Goal: Transaction & Acquisition: Purchase product/service

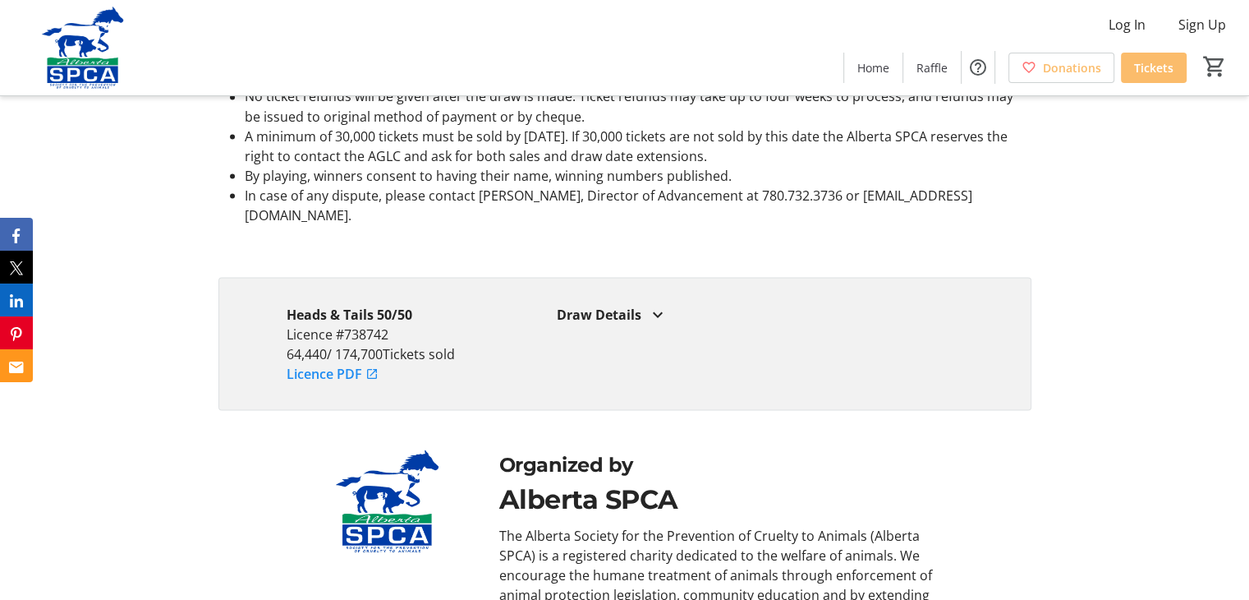
scroll to position [2931, 0]
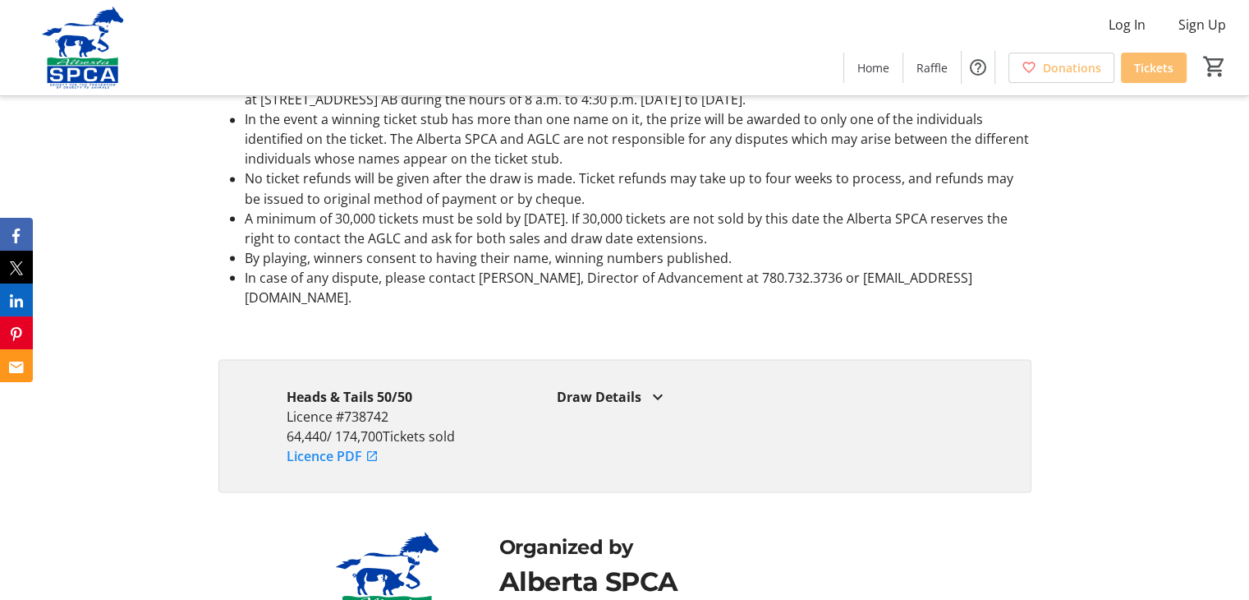
click at [621, 386] on div "Draw Details" at bounding box center [760, 396] width 406 height 20
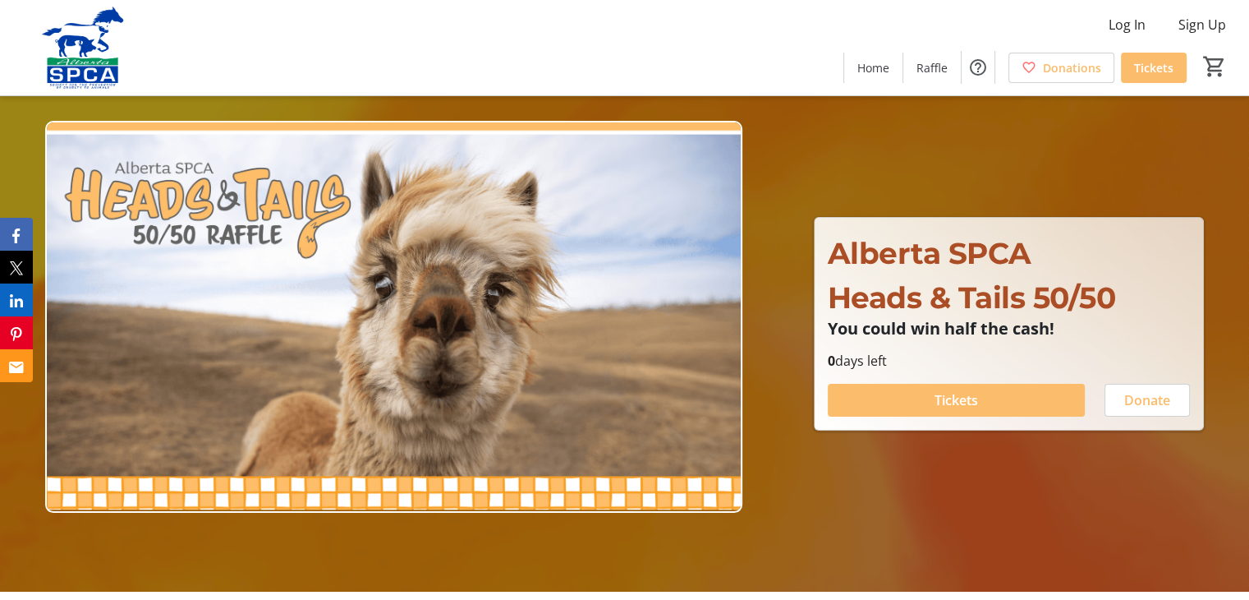
scroll to position [0, 0]
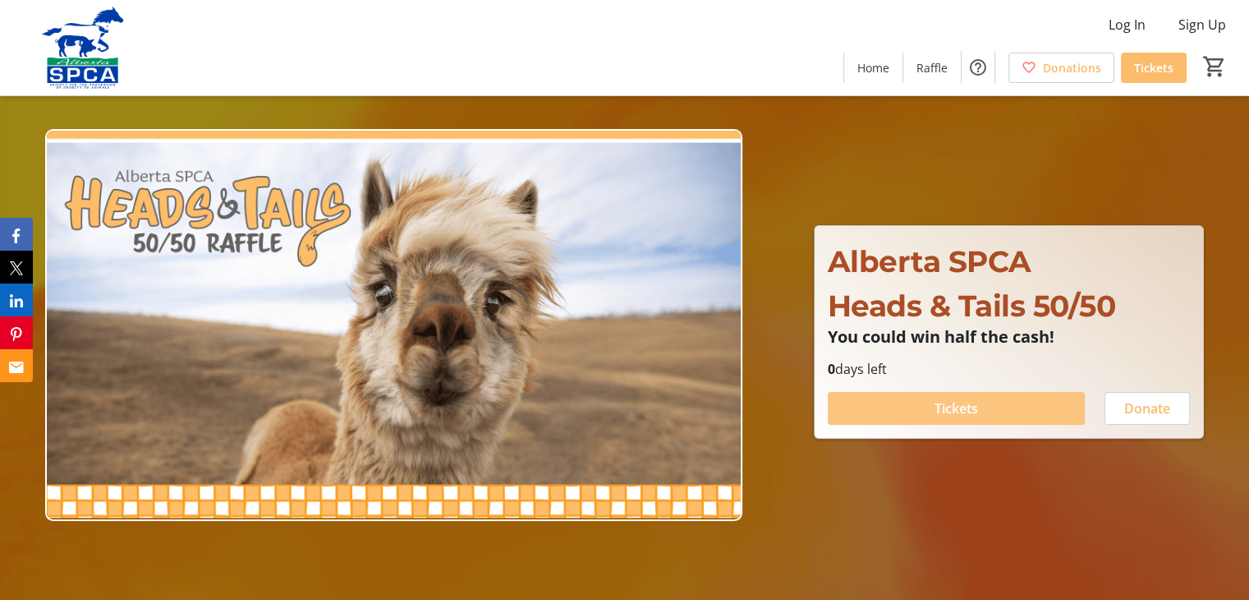
click at [955, 413] on span "Tickets" at bounding box center [957, 408] width 44 height 20
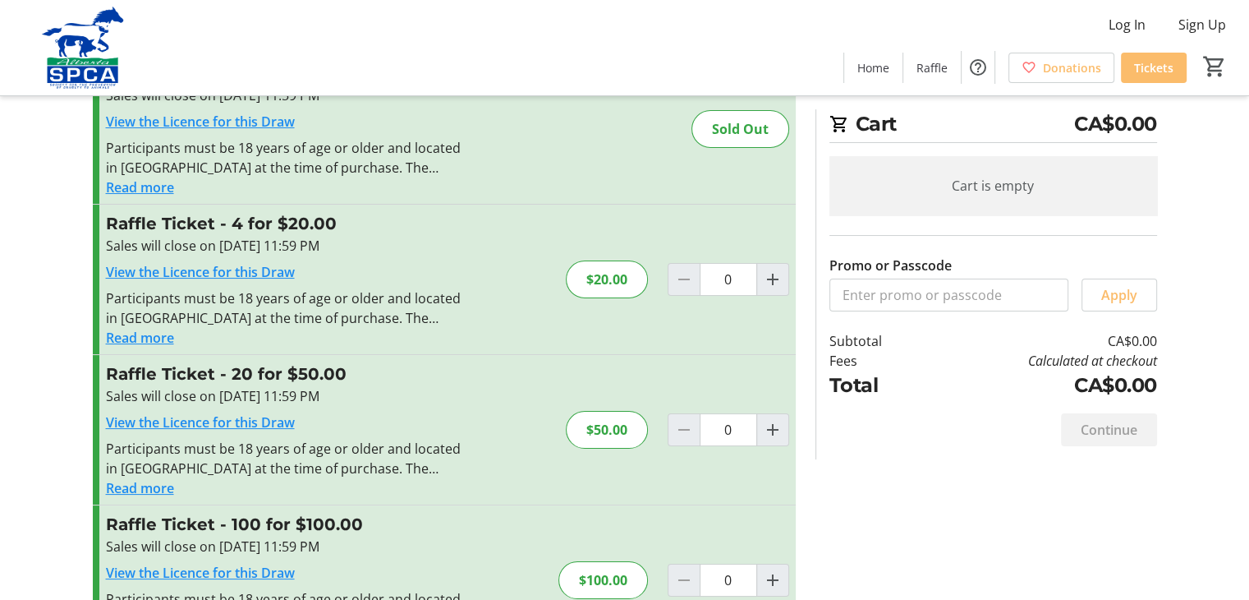
scroll to position [156, 0]
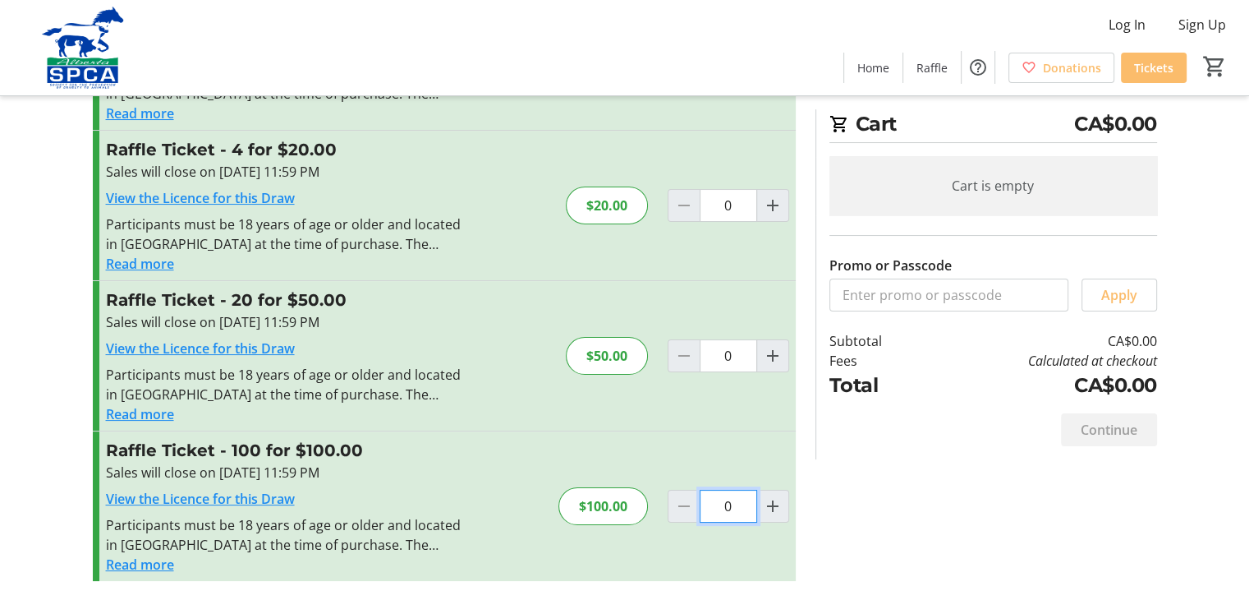
click at [728, 507] on input "0" at bounding box center [728, 506] width 57 height 33
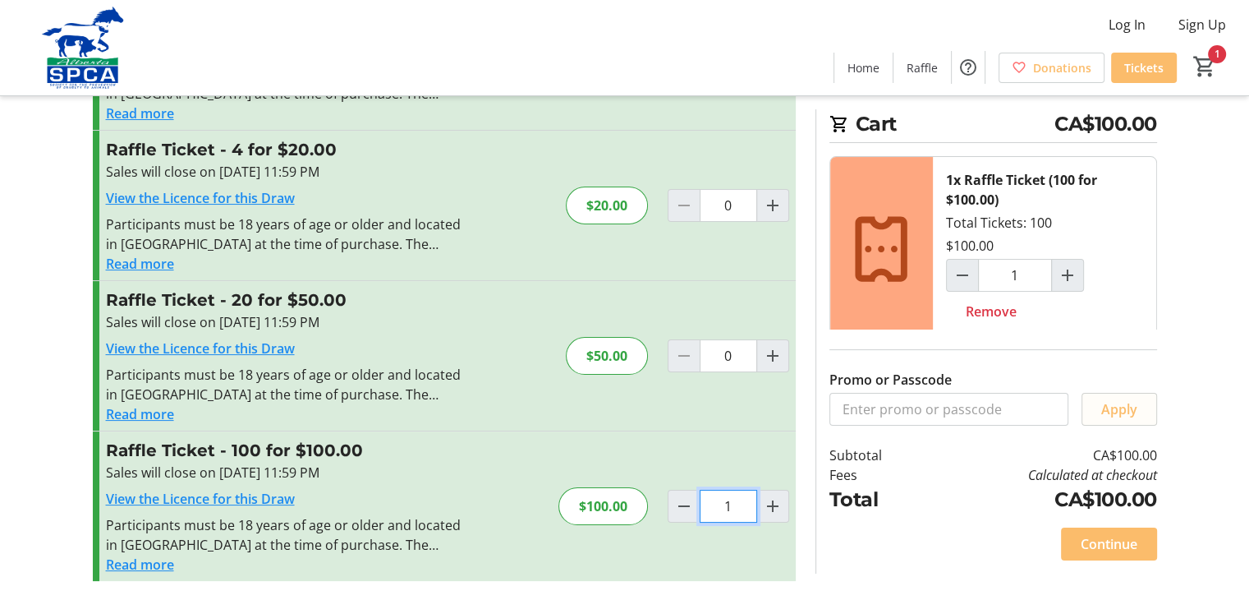
type input "1"
click at [1115, 412] on span "Apply" at bounding box center [1120, 409] width 36 height 20
click at [1109, 409] on span "Apply" at bounding box center [1120, 409] width 36 height 20
click at [1102, 543] on span "Continue" at bounding box center [1109, 544] width 57 height 20
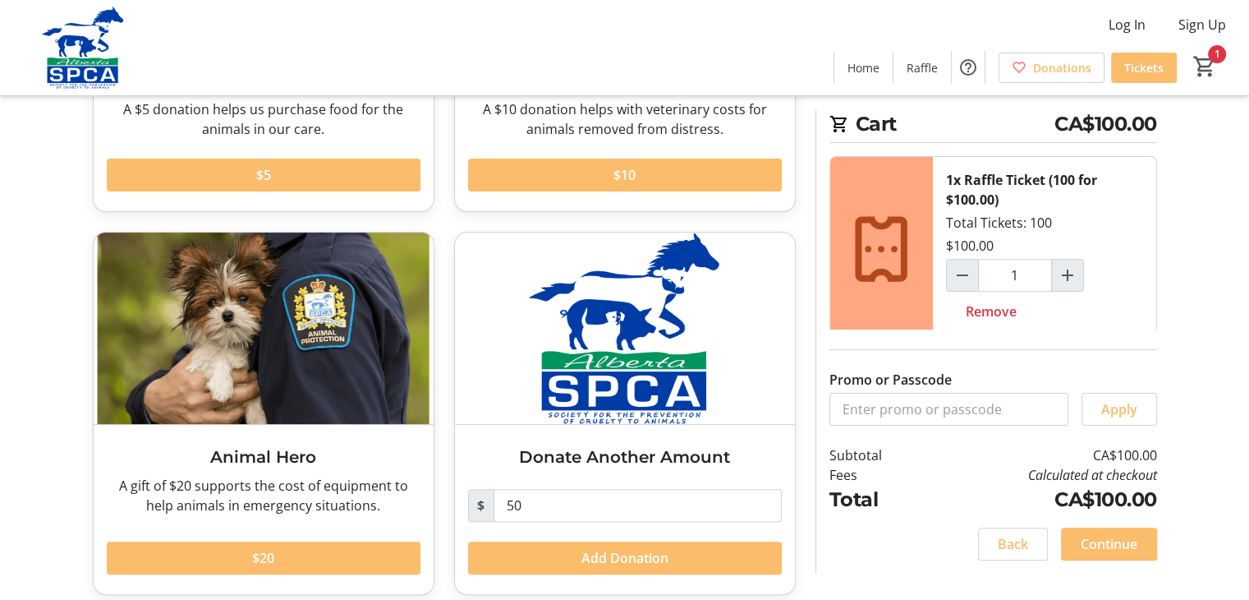
scroll to position [343, 0]
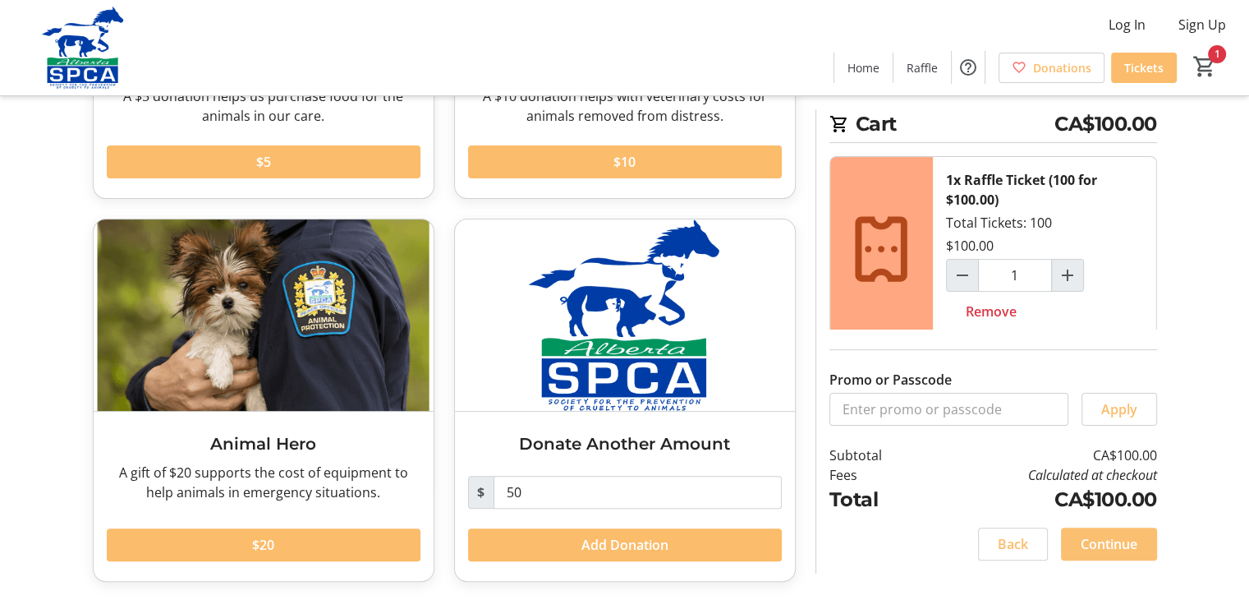
click at [1104, 543] on span "Continue" at bounding box center [1109, 544] width 57 height 20
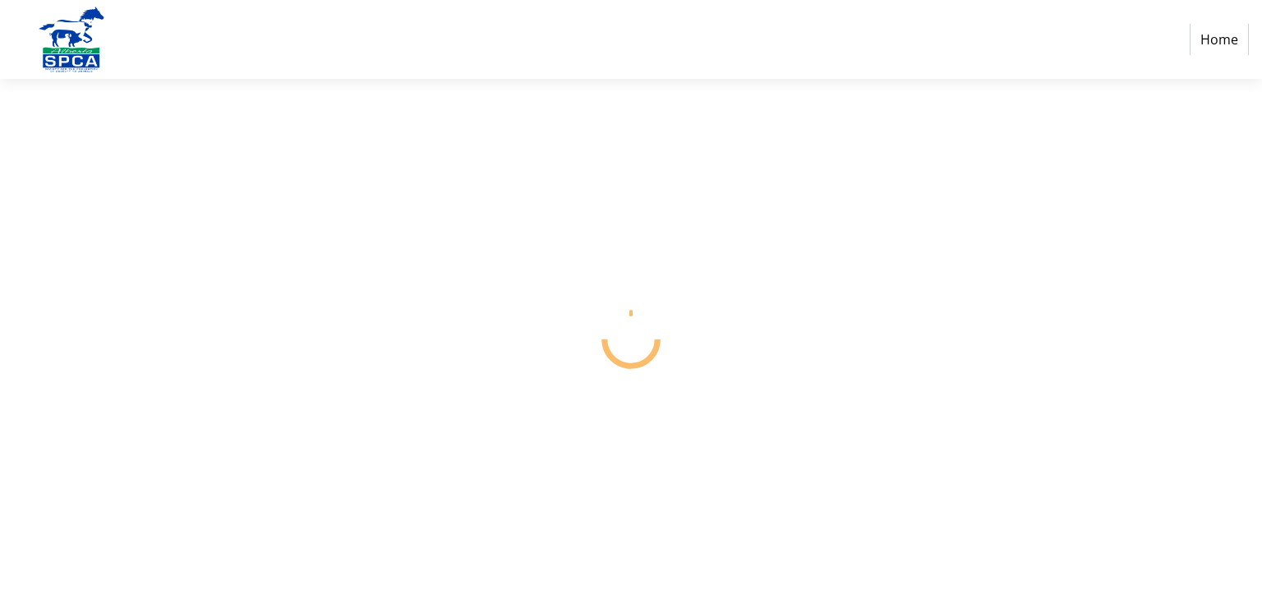
select select "CA"
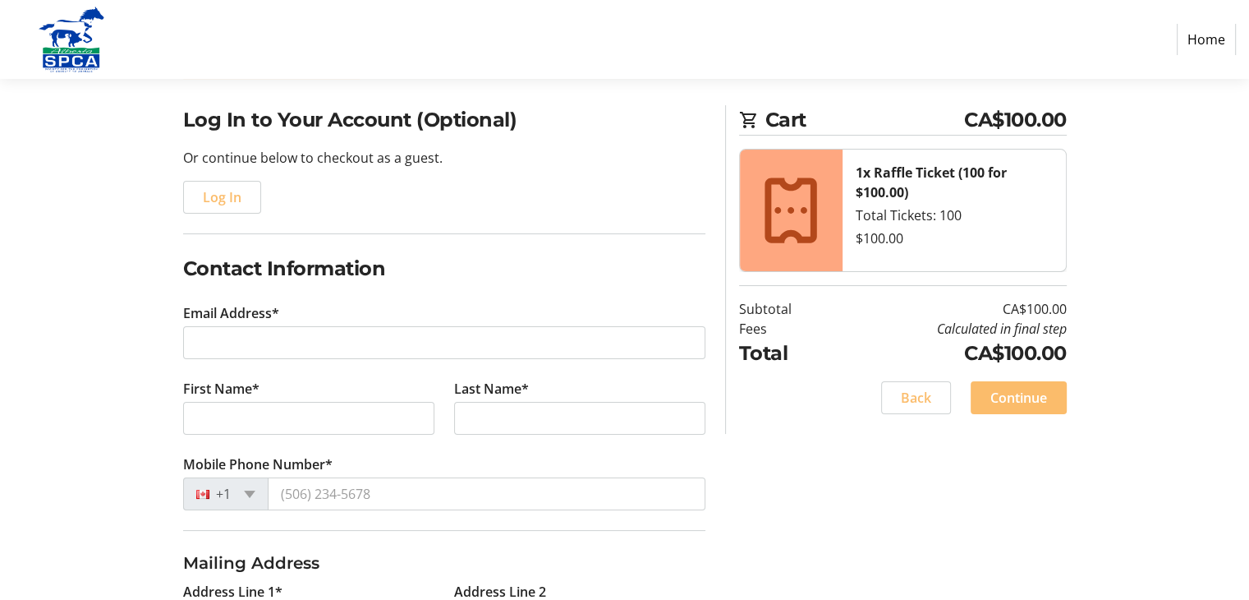
scroll to position [192, 0]
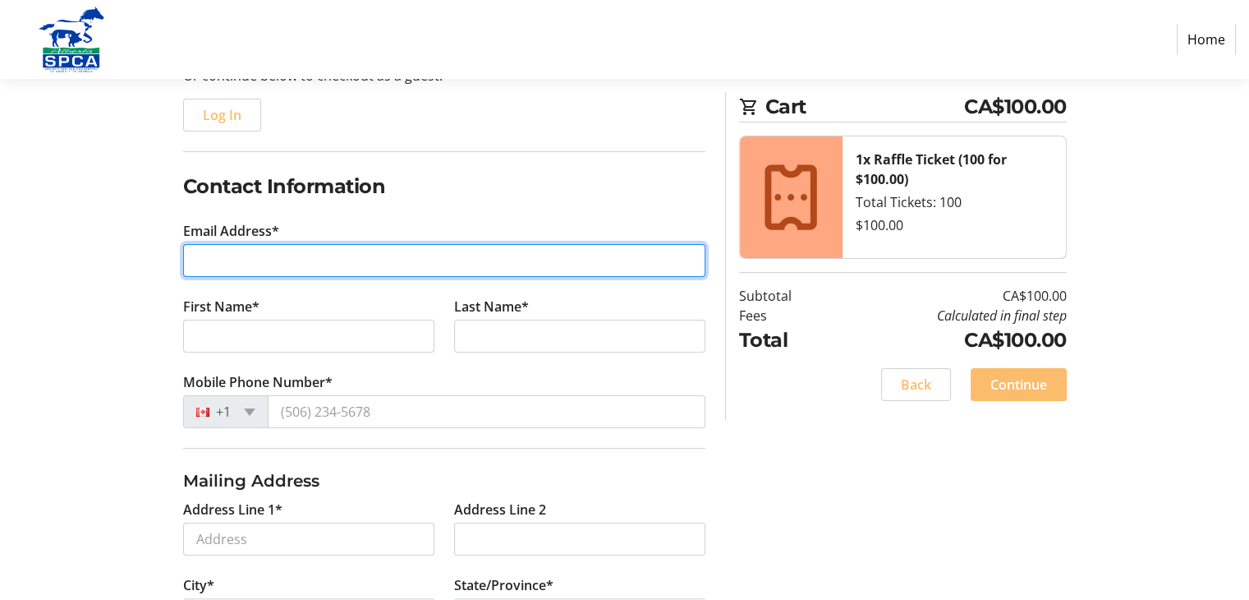
click at [204, 254] on input "Email Address*" at bounding box center [444, 260] width 522 height 33
type input "[PERSON_NAME][EMAIL_ADDRESS][PERSON_NAME][DOMAIN_NAME]"
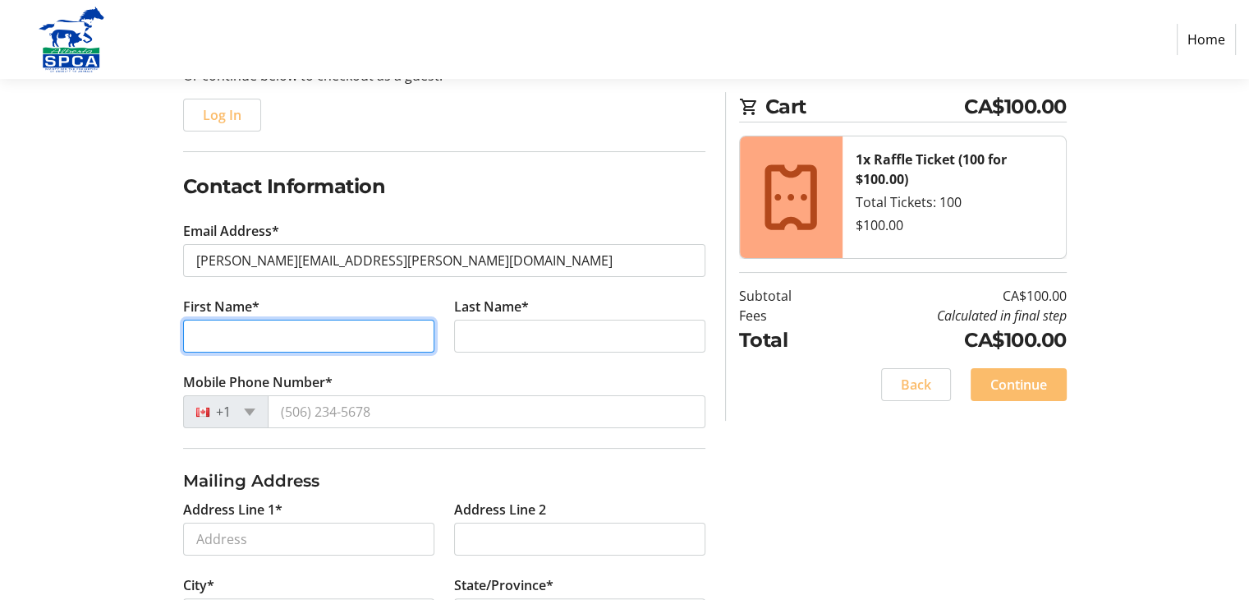
click at [222, 338] on input "First Name*" at bounding box center [308, 336] width 251 height 33
type input "[PERSON_NAME]"
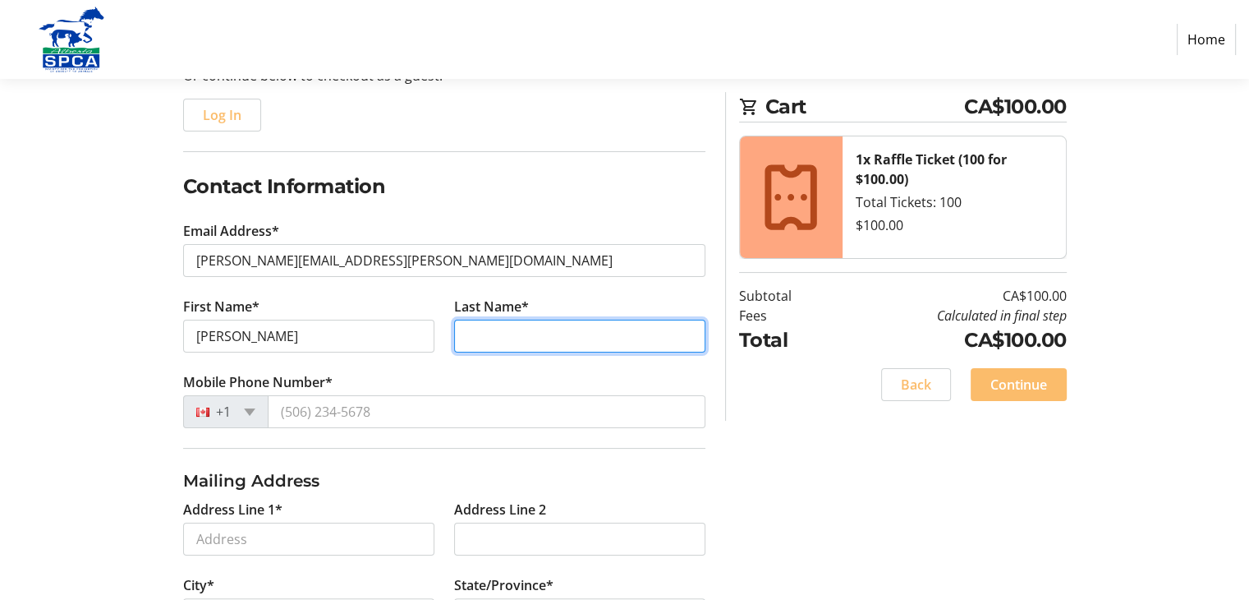
click at [484, 333] on input "Last Name*" at bounding box center [579, 336] width 251 height 33
type input "[PERSON_NAME]"
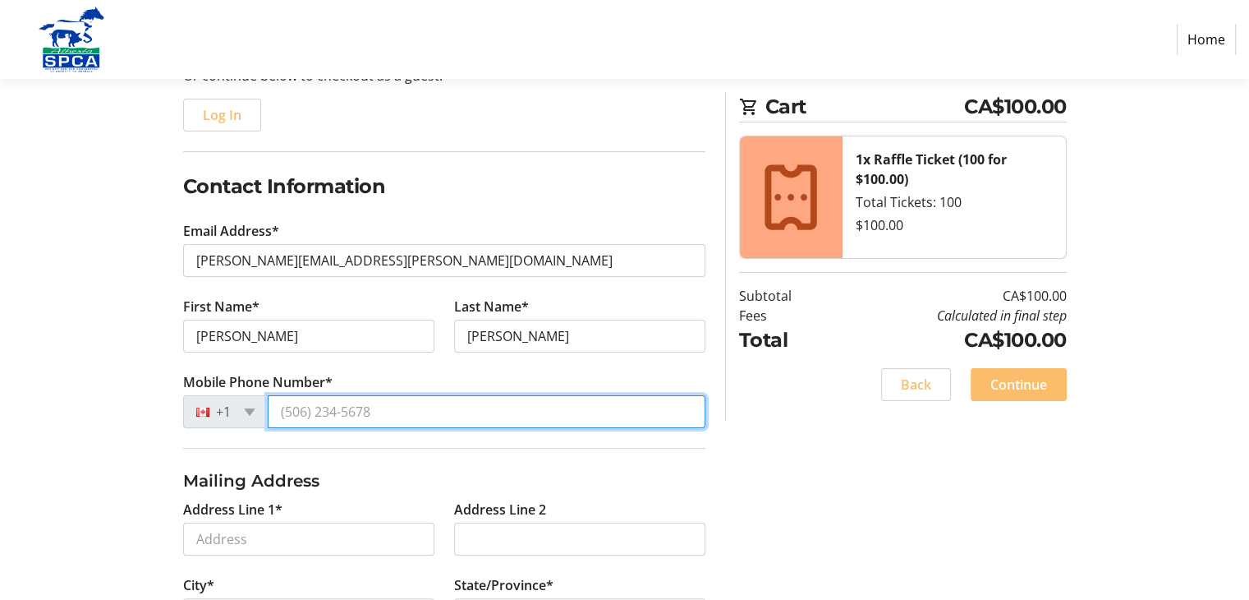
click at [296, 409] on input "Mobile Phone Number*" at bounding box center [487, 411] width 438 height 33
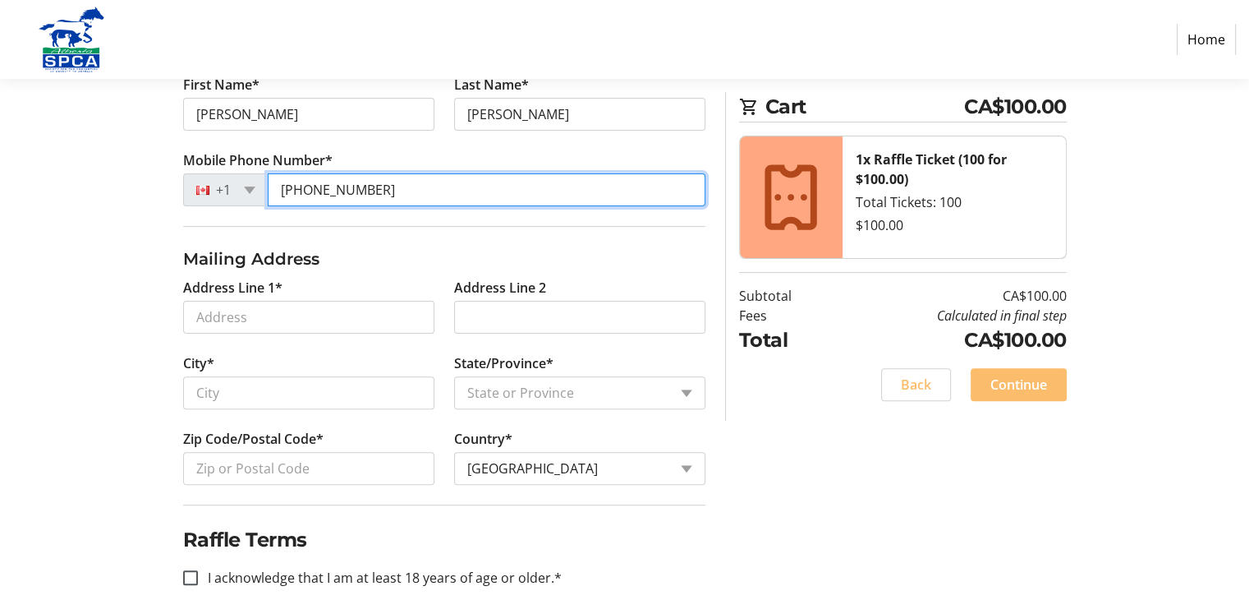
scroll to position [439, 0]
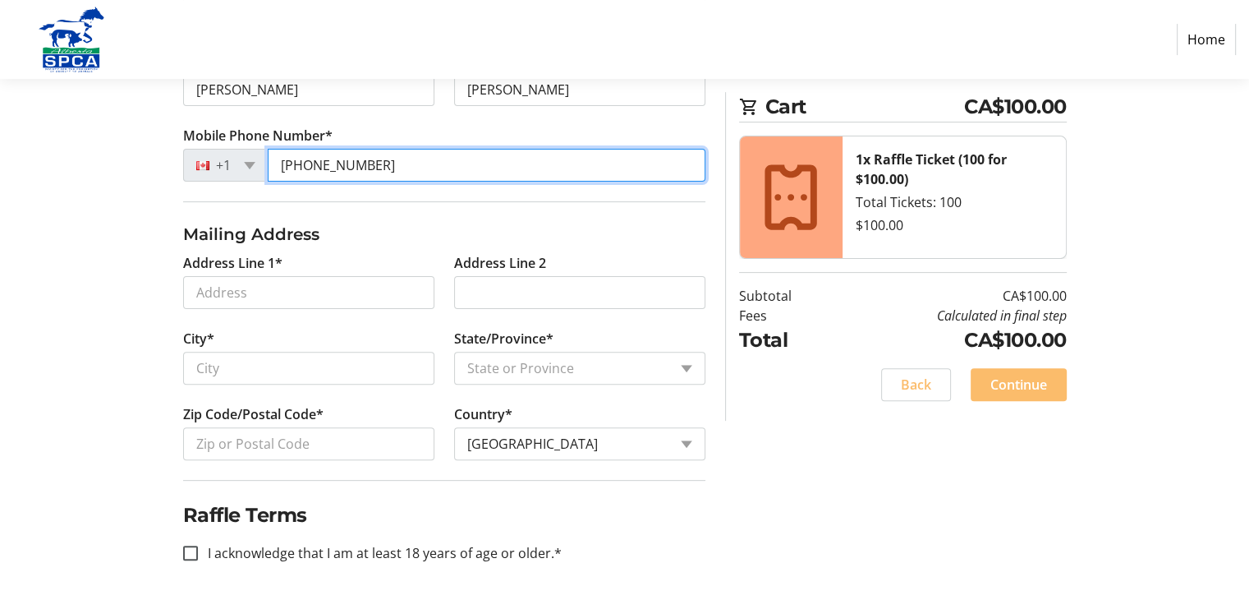
type input "[PHONE_NUMBER]"
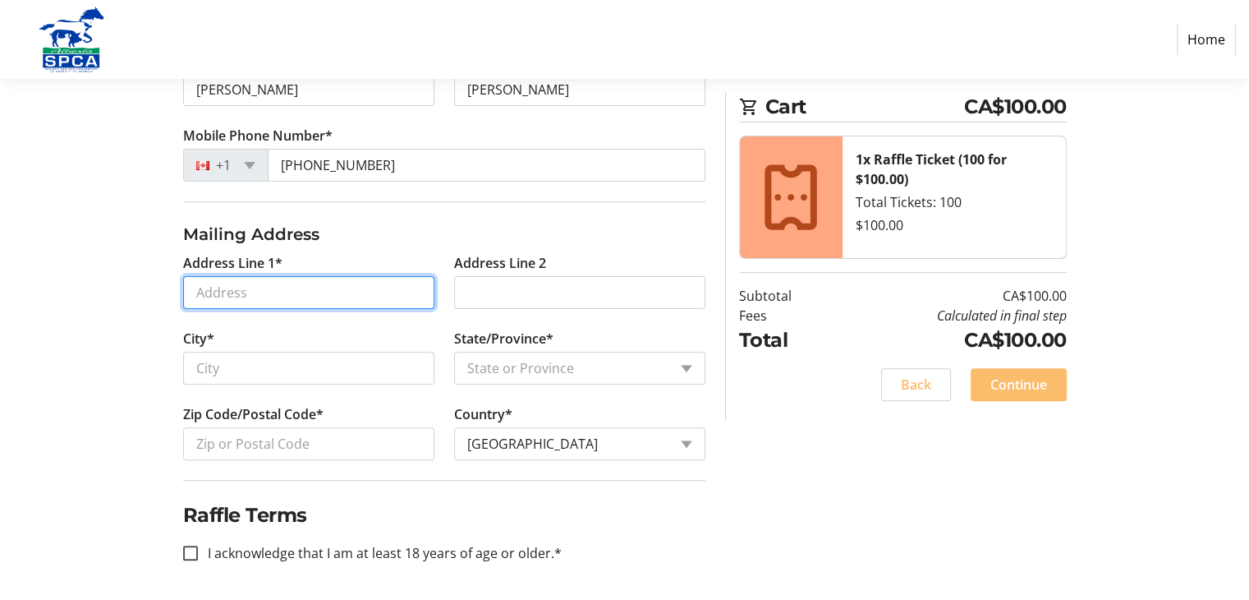
click at [195, 292] on input "Address Line 1*" at bounding box center [308, 292] width 251 height 33
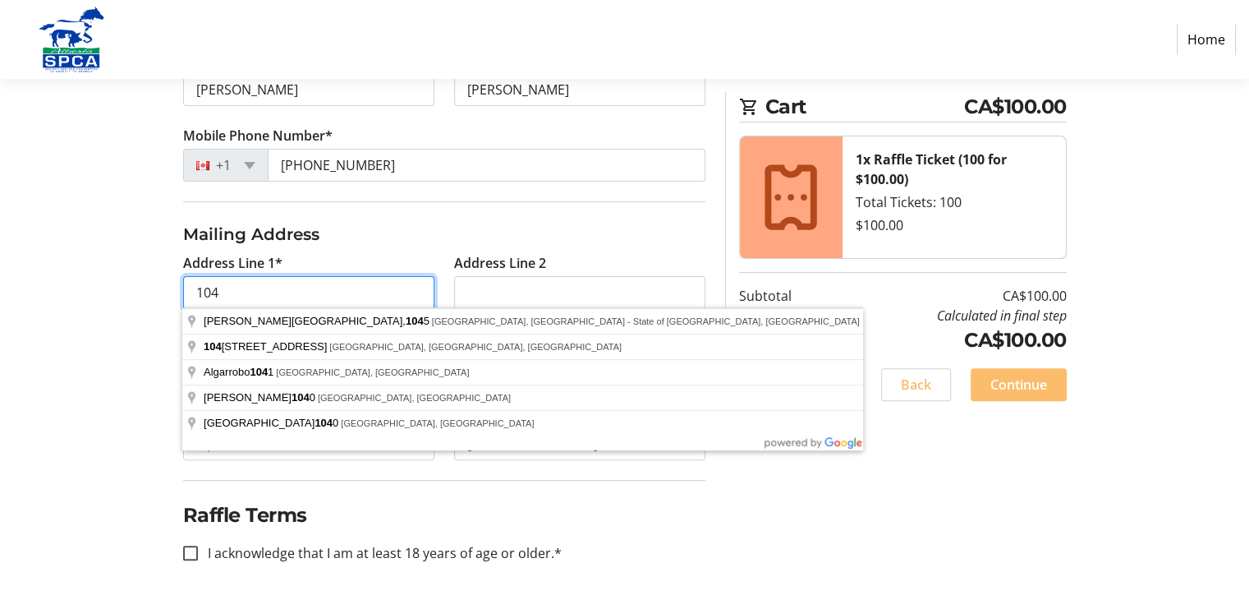
click at [227, 288] on input "104" at bounding box center [308, 292] width 251 height 33
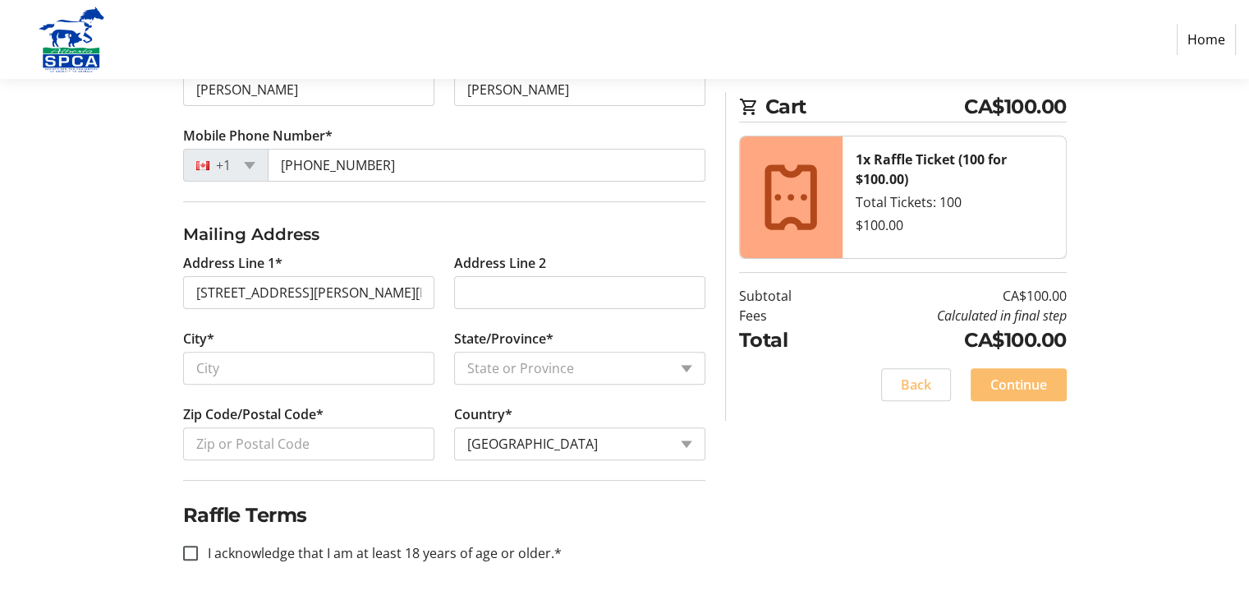
type input "[STREET_ADDRESS][PERSON_NAME]"
type input "Anzac"
select select "AB"
type input "T0P 1J0"
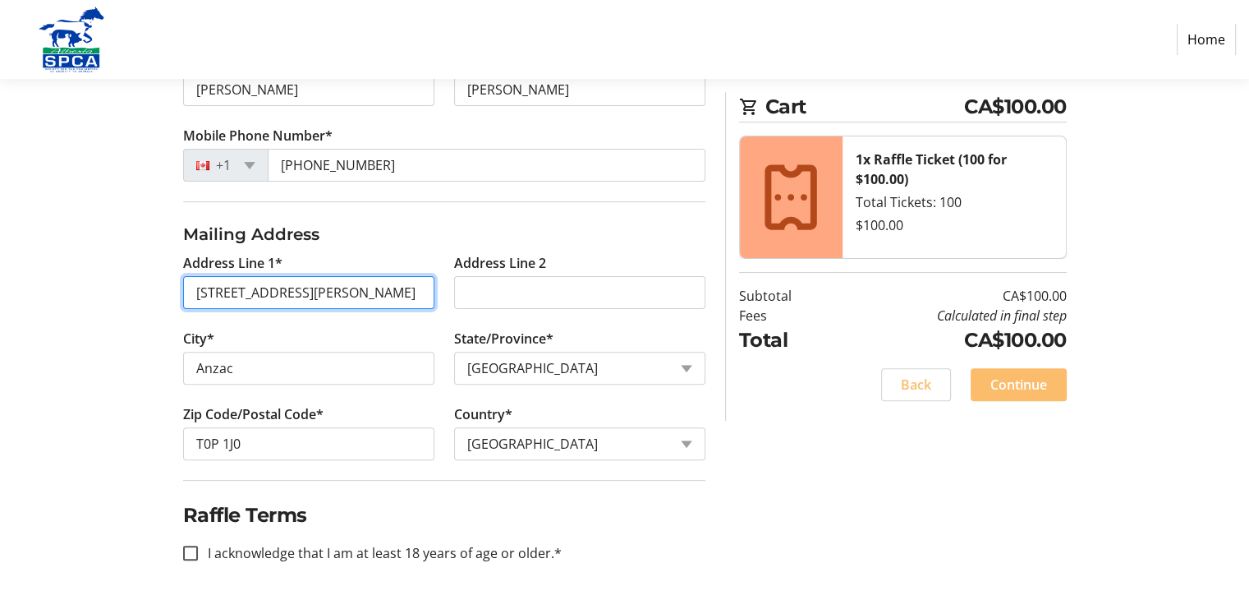
click at [325, 290] on input "[STREET_ADDRESS][PERSON_NAME]" at bounding box center [308, 292] width 251 height 33
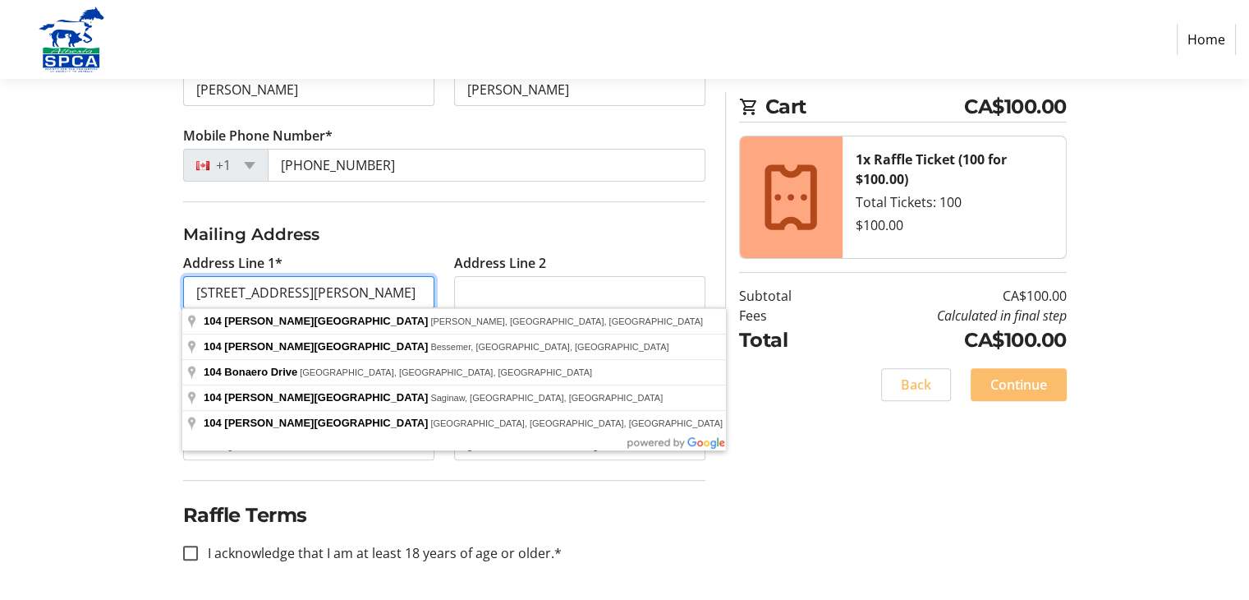
type input "[STREET_ADDRESS][PERSON_NAME]"
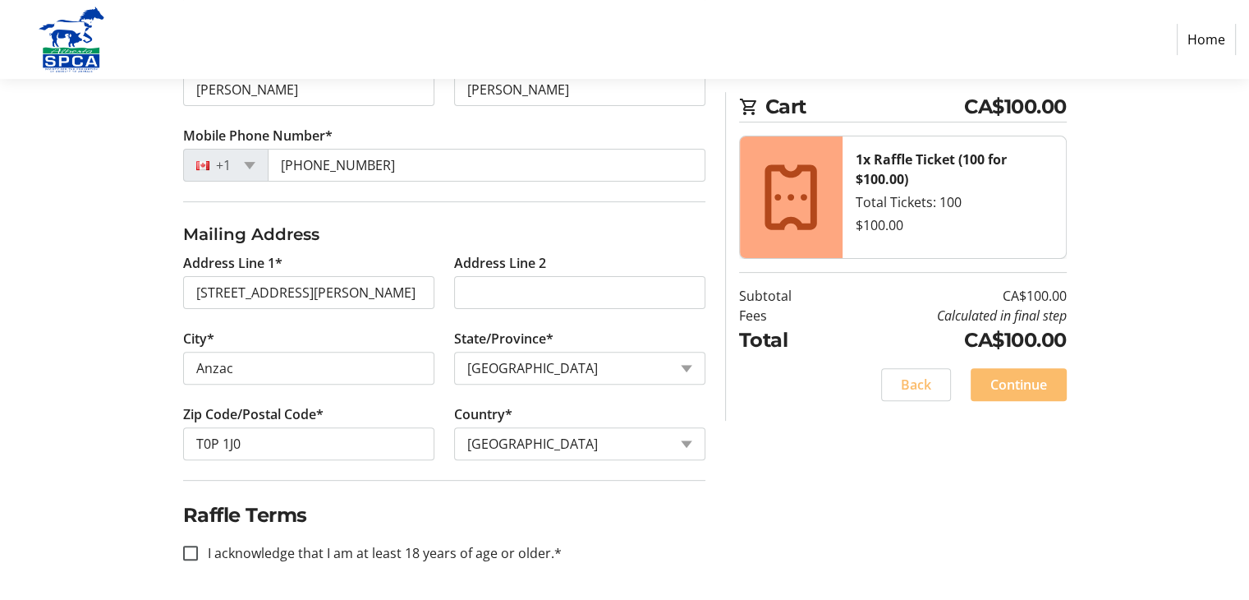
click at [368, 507] on h2 "Raffle Terms" at bounding box center [444, 515] width 522 height 30
click at [189, 547] on input "I acknowledge that I am at least 18 years of age or older.*" at bounding box center [190, 552] width 15 height 15
checkbox input "true"
click at [1009, 385] on span "Continue" at bounding box center [1019, 385] width 57 height 20
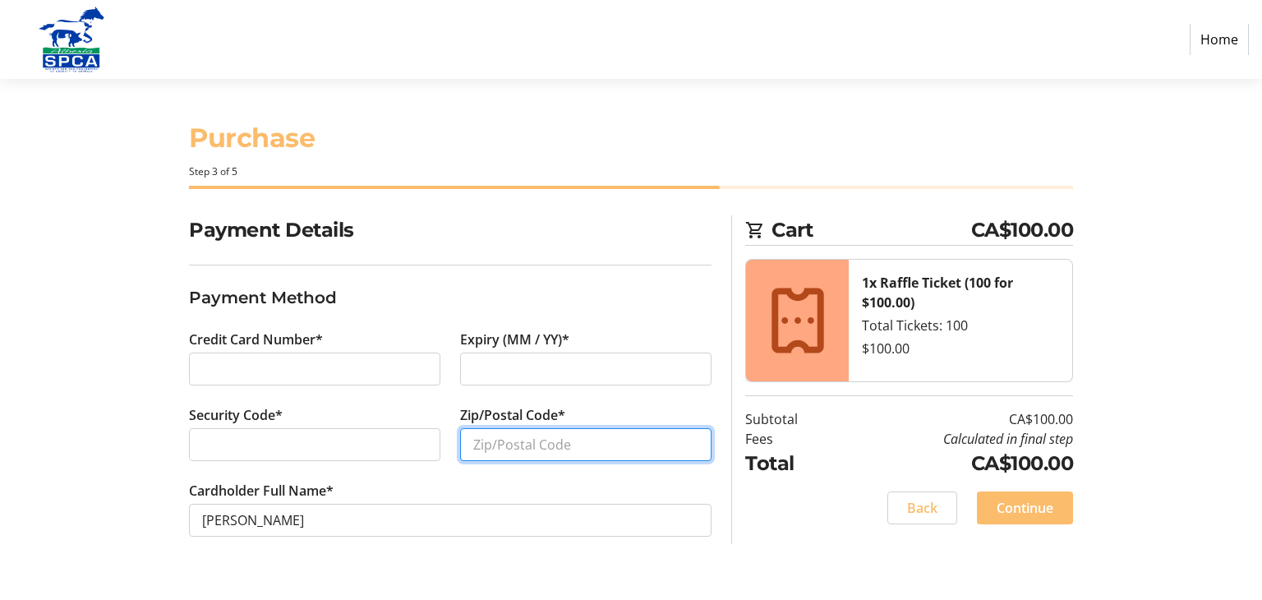
click at [487, 442] on input "Zip/Postal Code*" at bounding box center [585, 444] width 251 height 33
type input "T0P 1J0"
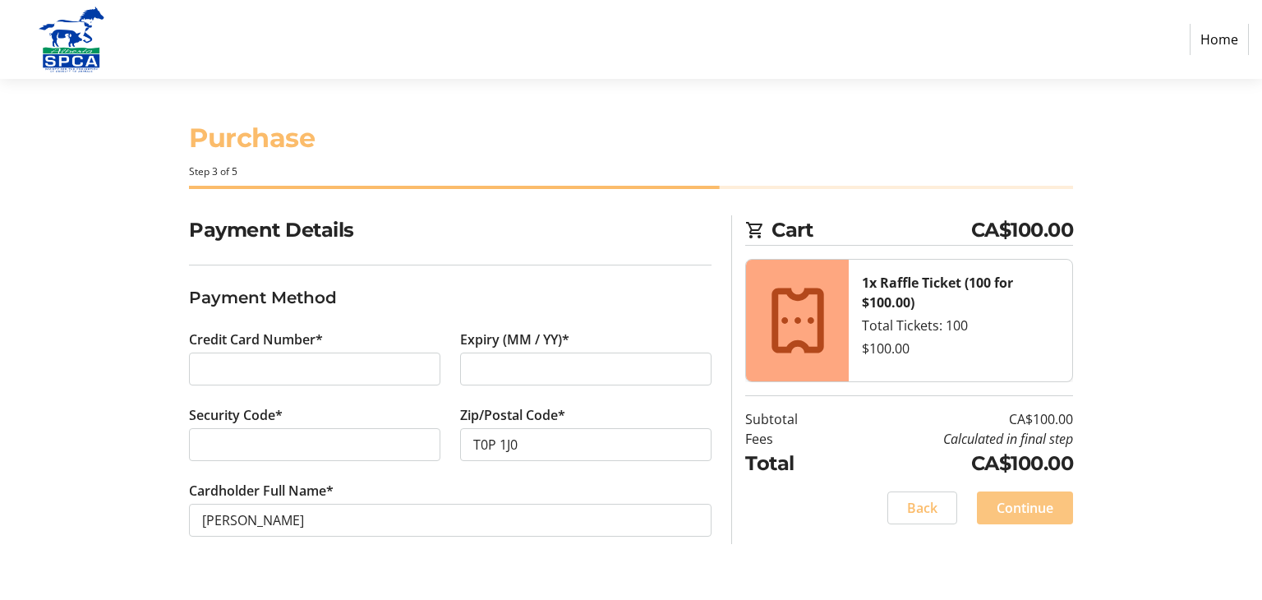
click at [1037, 504] on span "Continue" at bounding box center [1024, 508] width 57 height 20
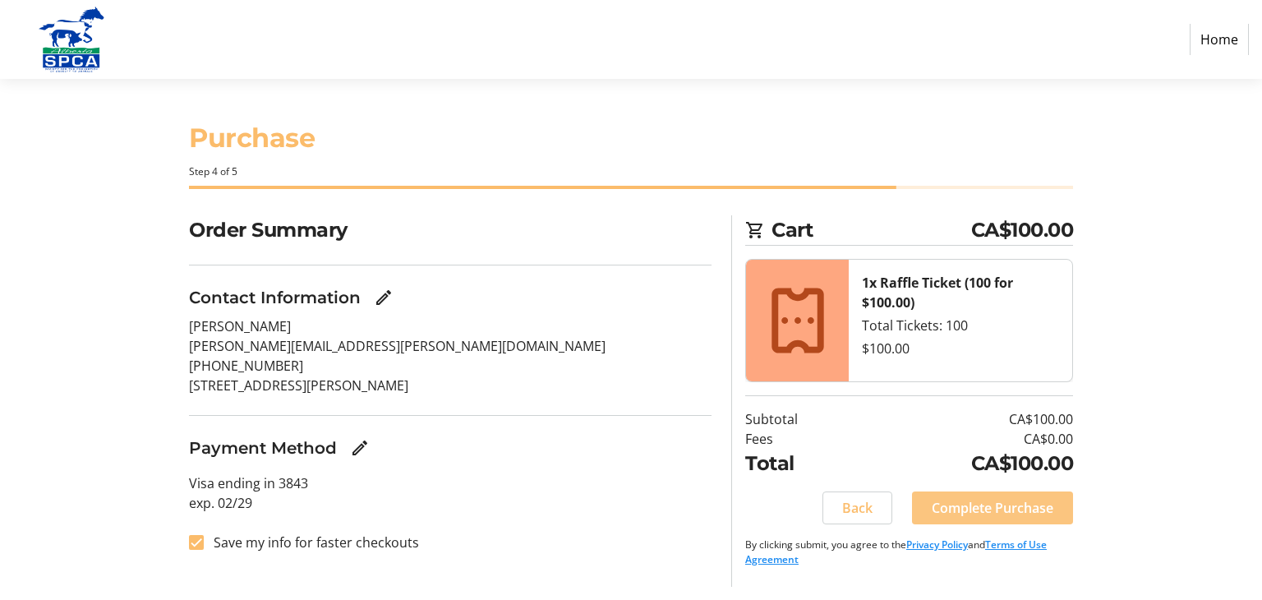
click at [968, 506] on span "Complete Purchase" at bounding box center [992, 508] width 122 height 20
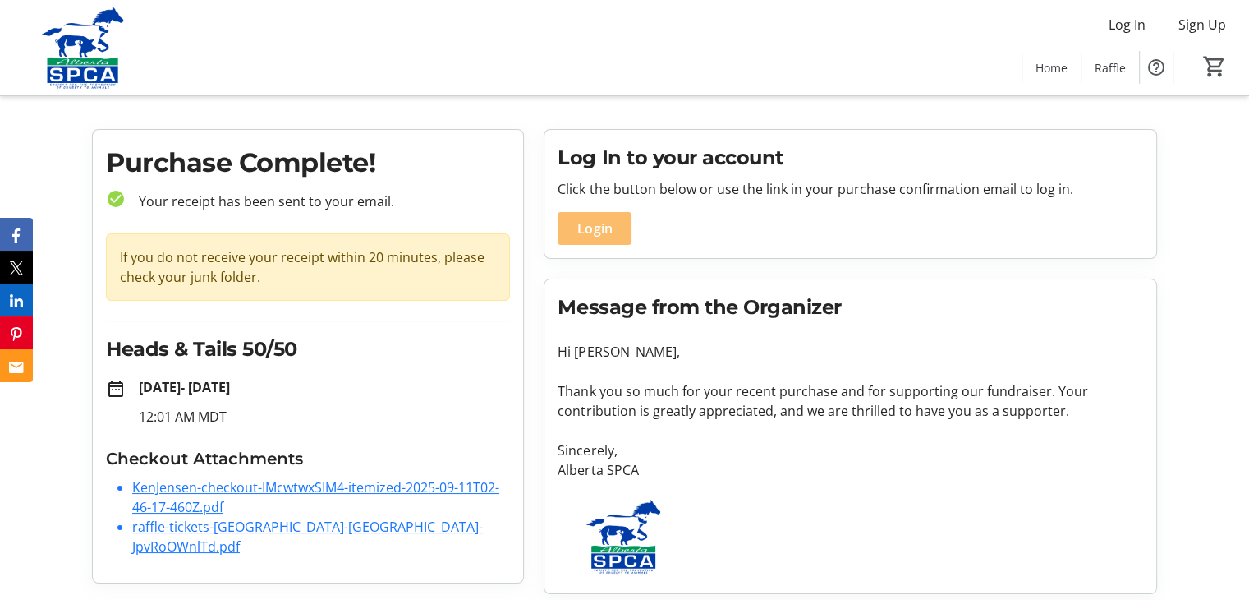
scroll to position [27, 0]
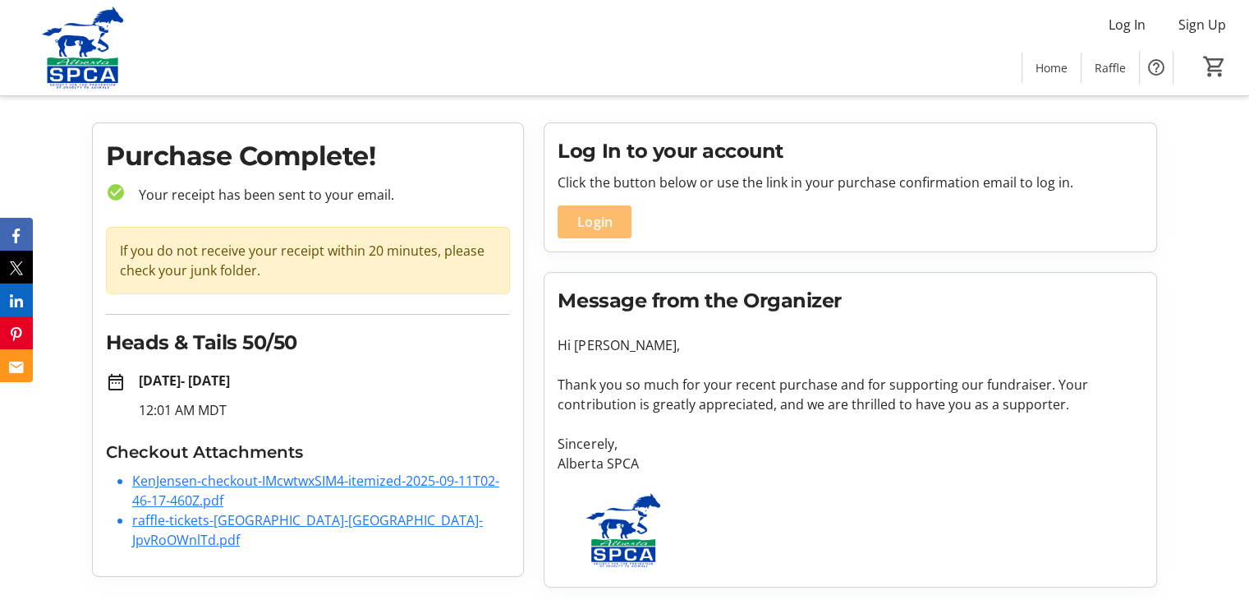
click at [236, 517] on link "raffle-tickets-[GEOGRAPHIC_DATA]-[GEOGRAPHIC_DATA]-JpvRoOWnlTd.pdf" at bounding box center [307, 530] width 351 height 38
click at [170, 481] on link "KenJensen-checkout-IMcwtwxSIM4-itemized-2025-09-11T02-46-17-460Z.pdf" at bounding box center [315, 490] width 367 height 38
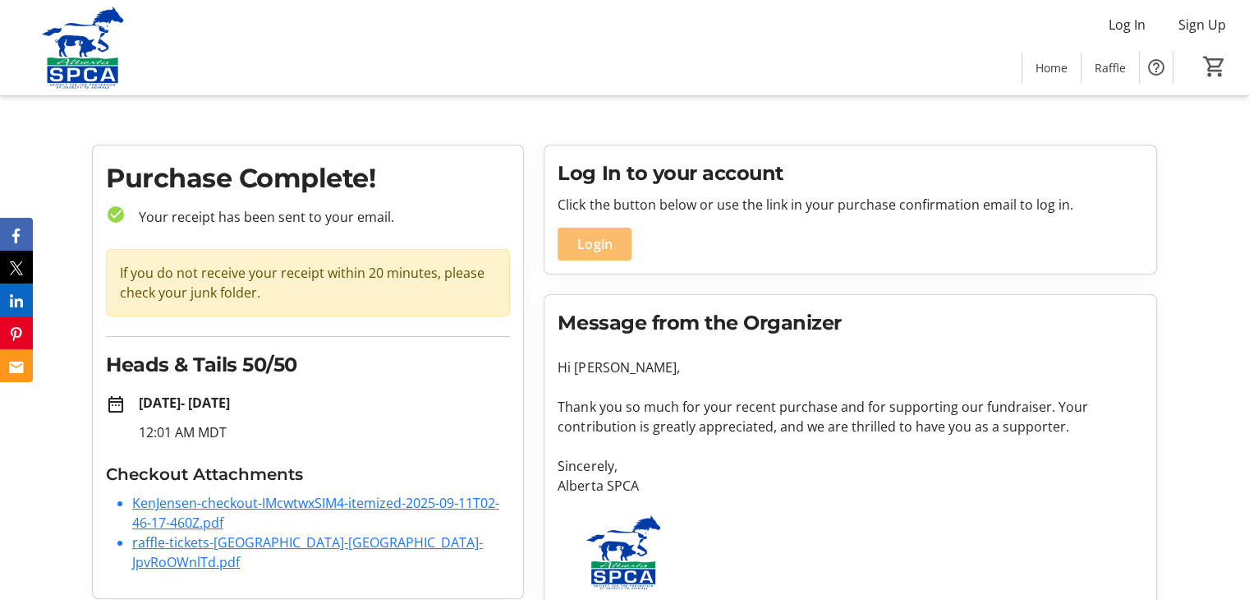
scroll to position [0, 0]
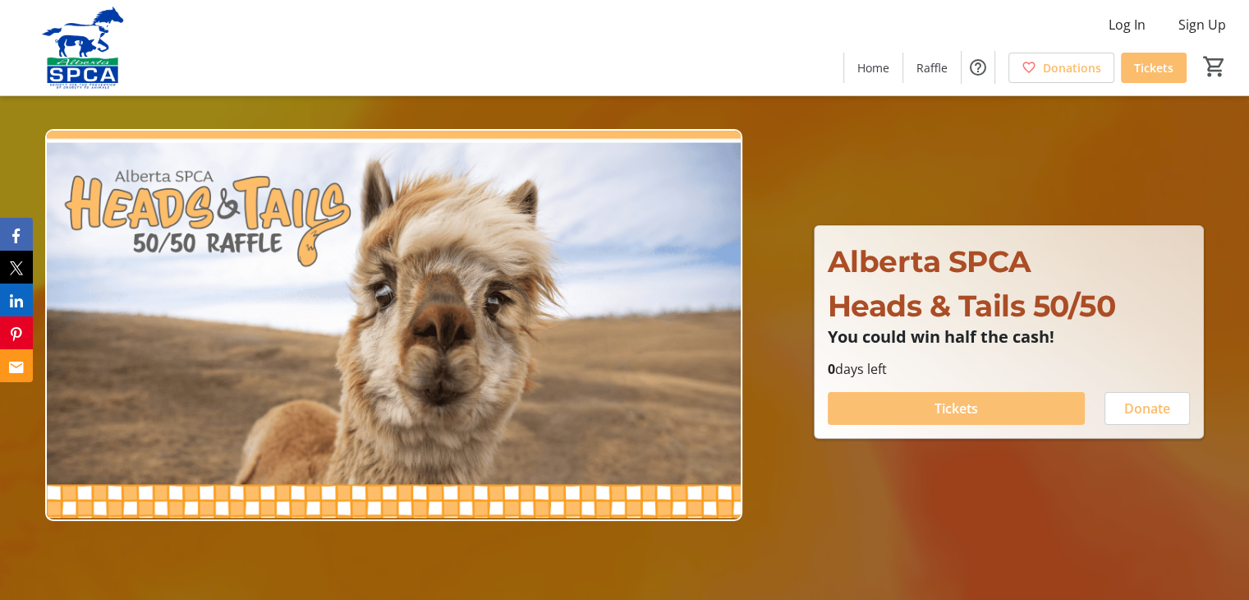
click at [959, 405] on span "Tickets" at bounding box center [957, 408] width 44 height 20
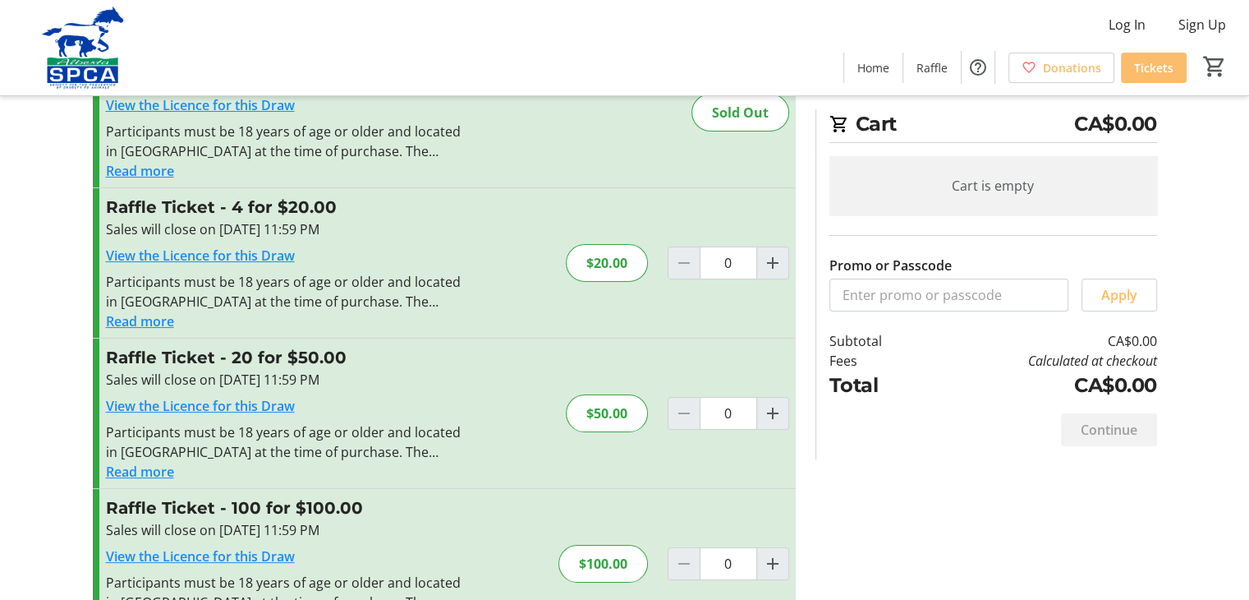
scroll to position [156, 0]
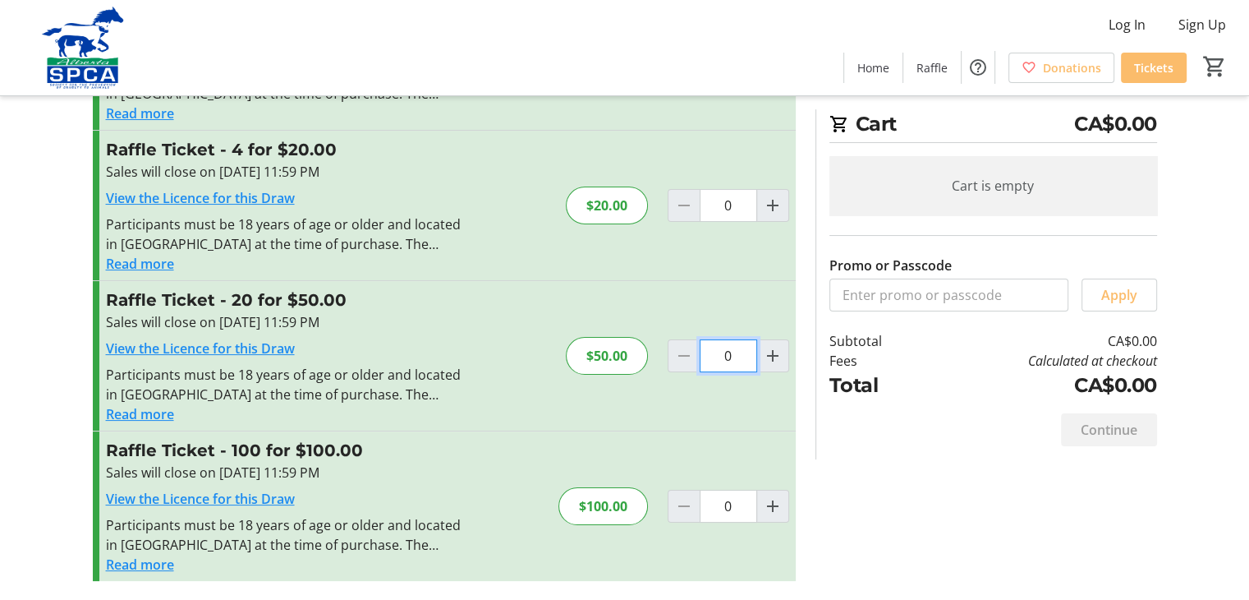
click at [728, 357] on input "0" at bounding box center [728, 355] width 57 height 33
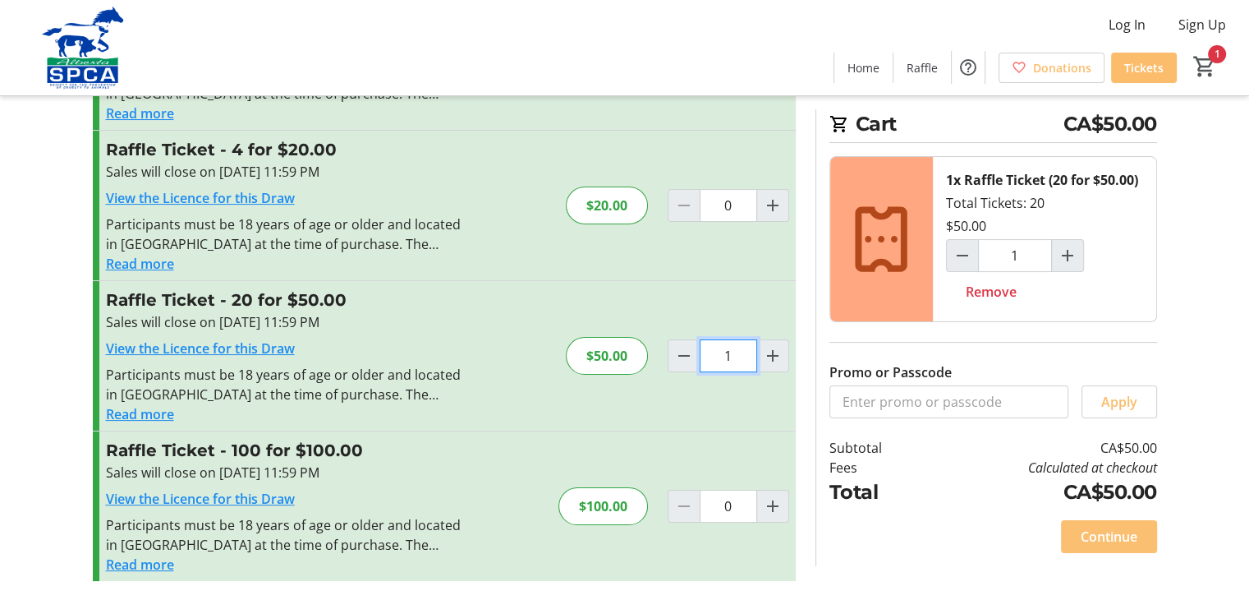
type input "1"
click at [1111, 536] on span "Continue" at bounding box center [1109, 537] width 57 height 20
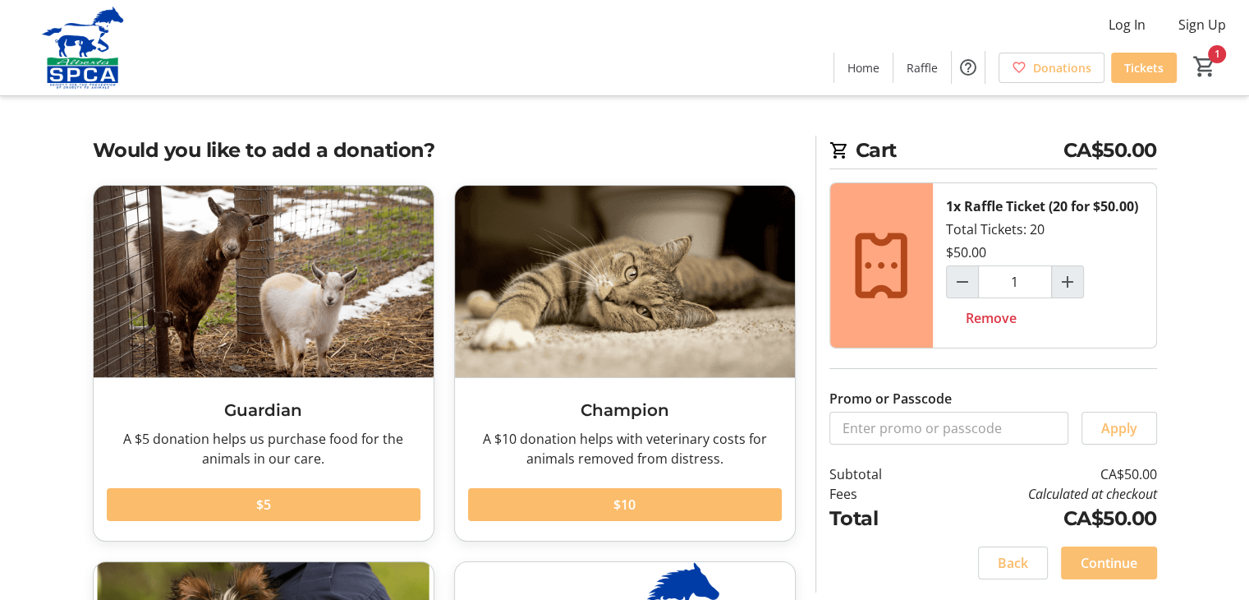
click at [1107, 560] on span "Continue" at bounding box center [1109, 563] width 57 height 20
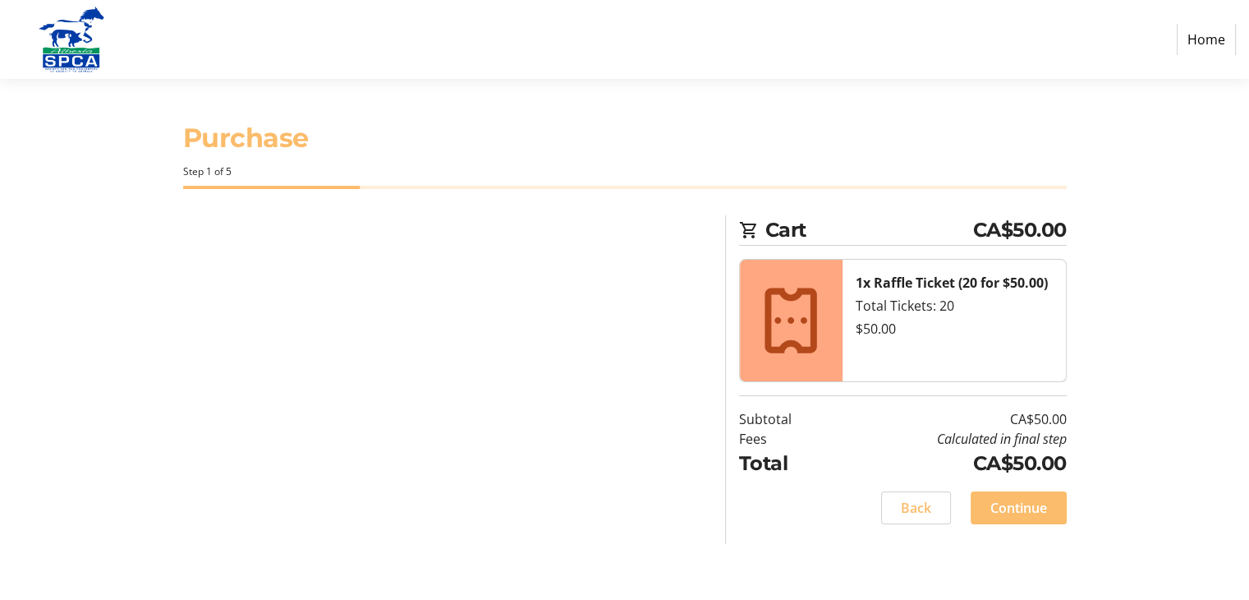
select select "CA"
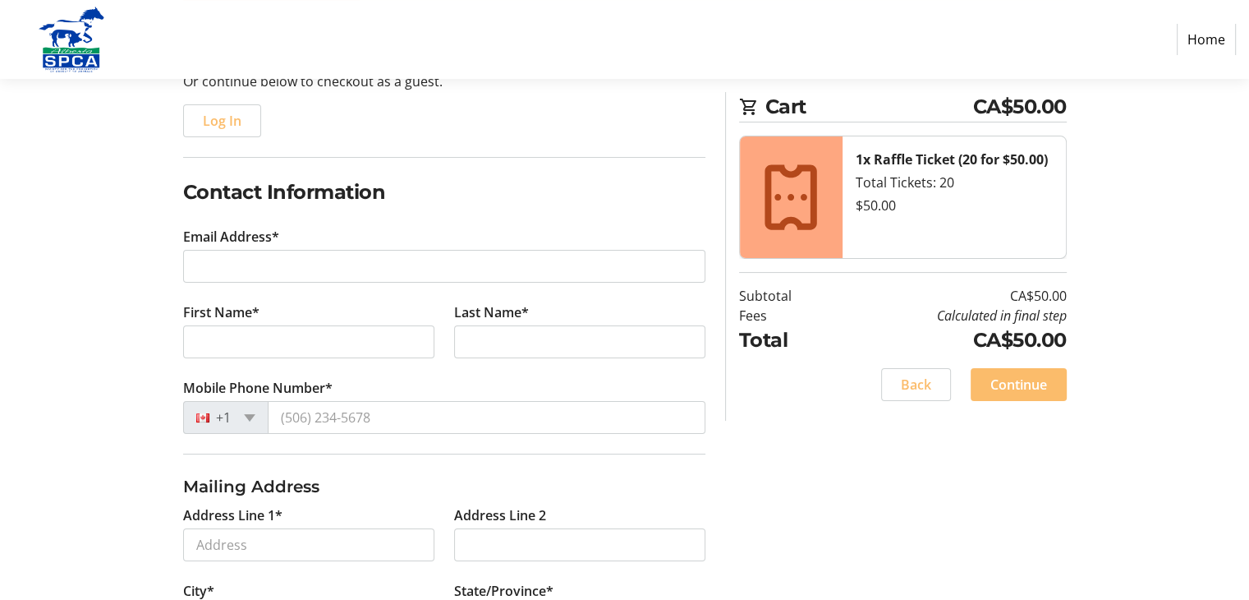
scroll to position [164, 0]
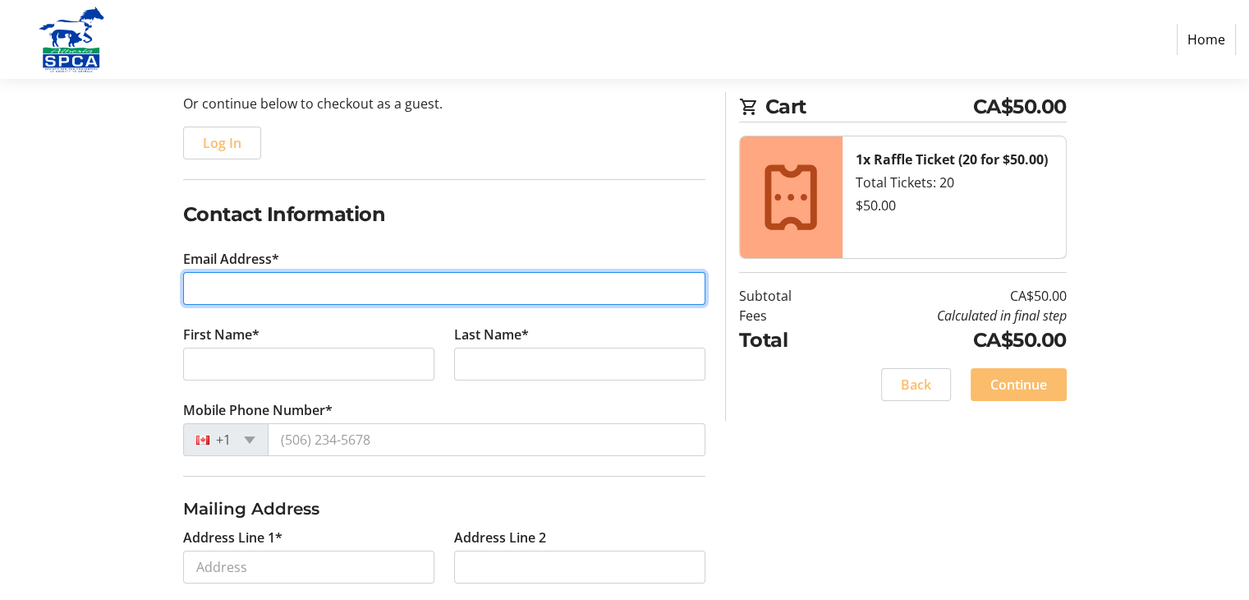
click at [197, 292] on input "Email Address*" at bounding box center [444, 288] width 522 height 33
type input "[PERSON_NAME][EMAIL_ADDRESS][PERSON_NAME][DOMAIN_NAME]"
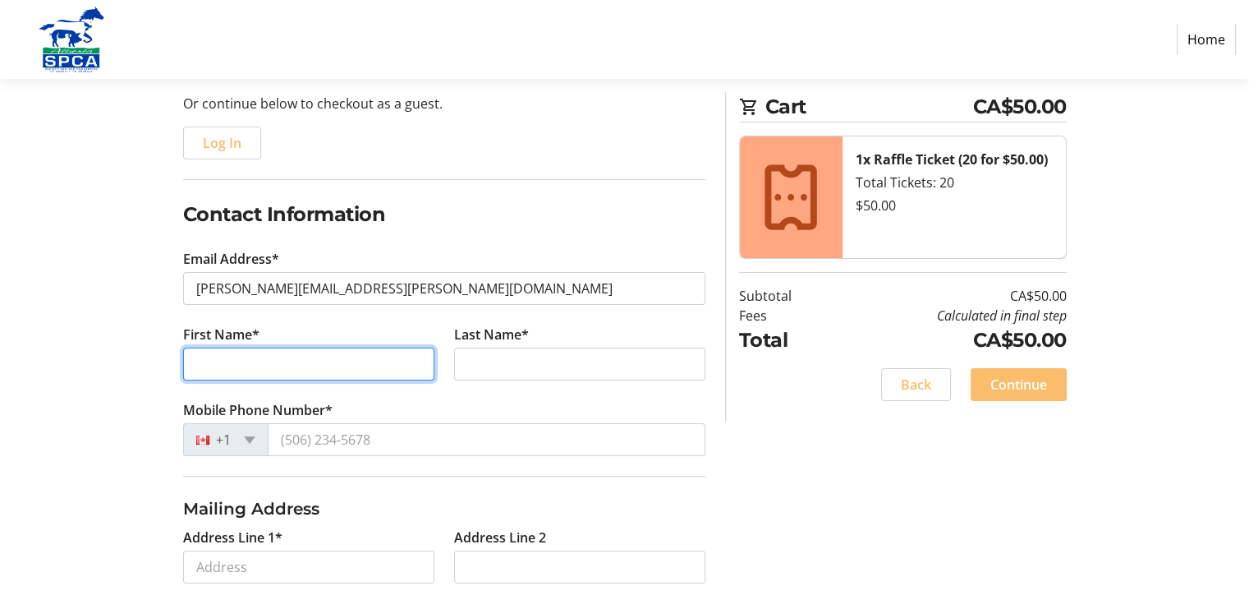
click at [230, 359] on input "First Name*" at bounding box center [308, 363] width 251 height 33
type input "[PERSON_NAME]"
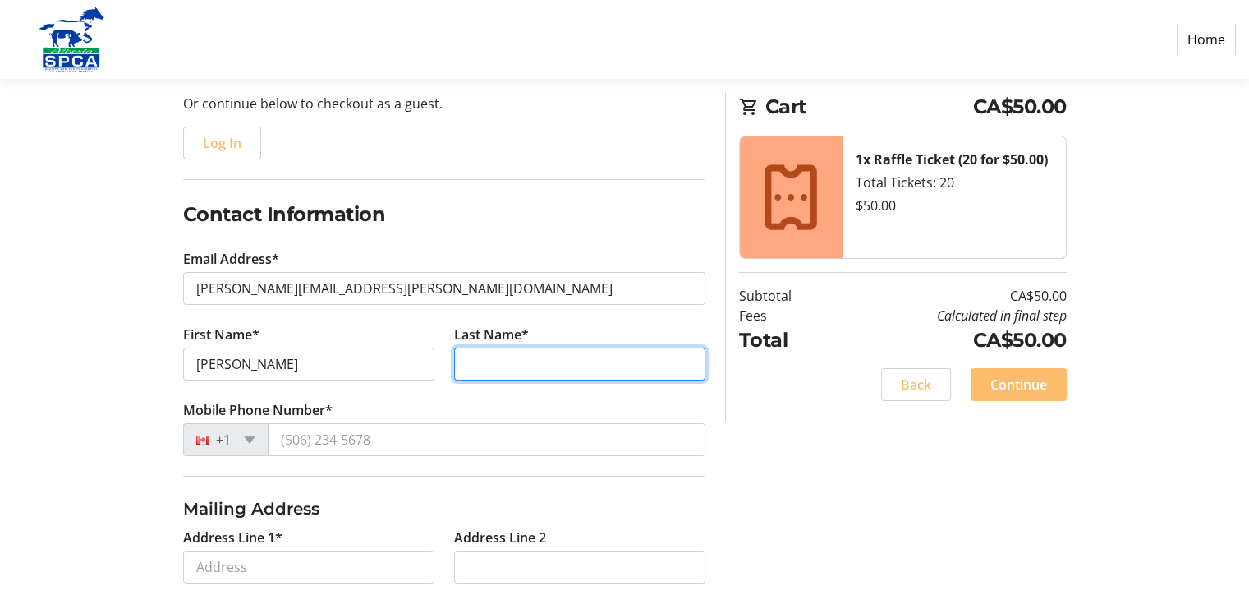
click at [473, 361] on input "Last Name*" at bounding box center [579, 363] width 251 height 33
type input "[PERSON_NAME]"
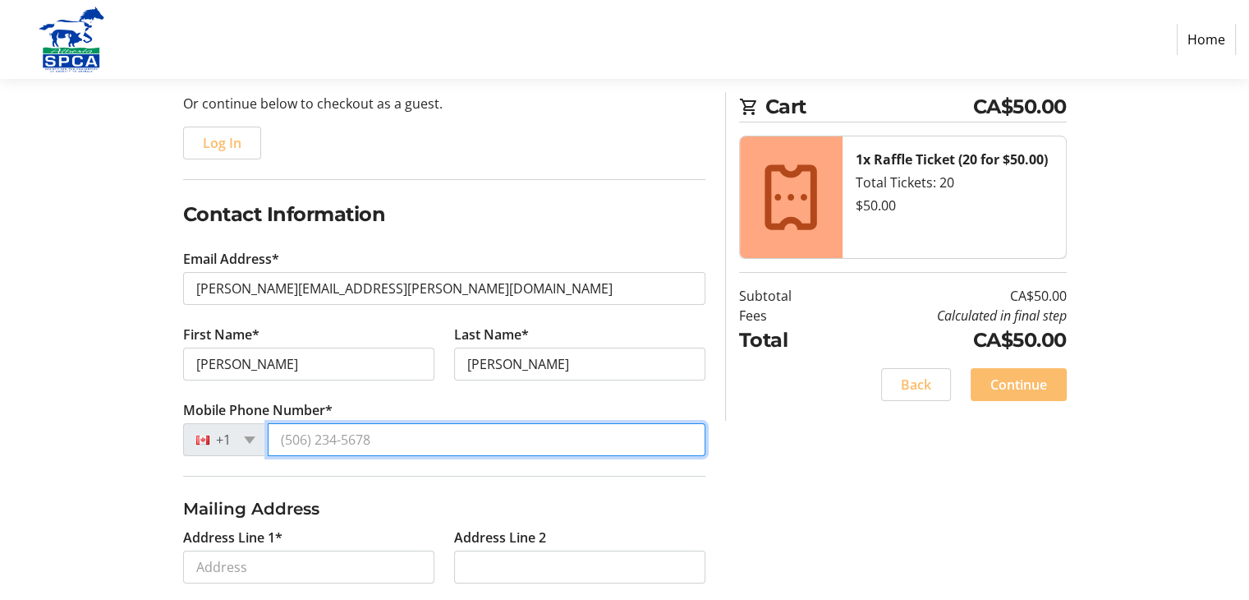
click at [320, 444] on input "Mobile Phone Number*" at bounding box center [487, 439] width 438 height 33
type input "[PHONE_NUMBER]"
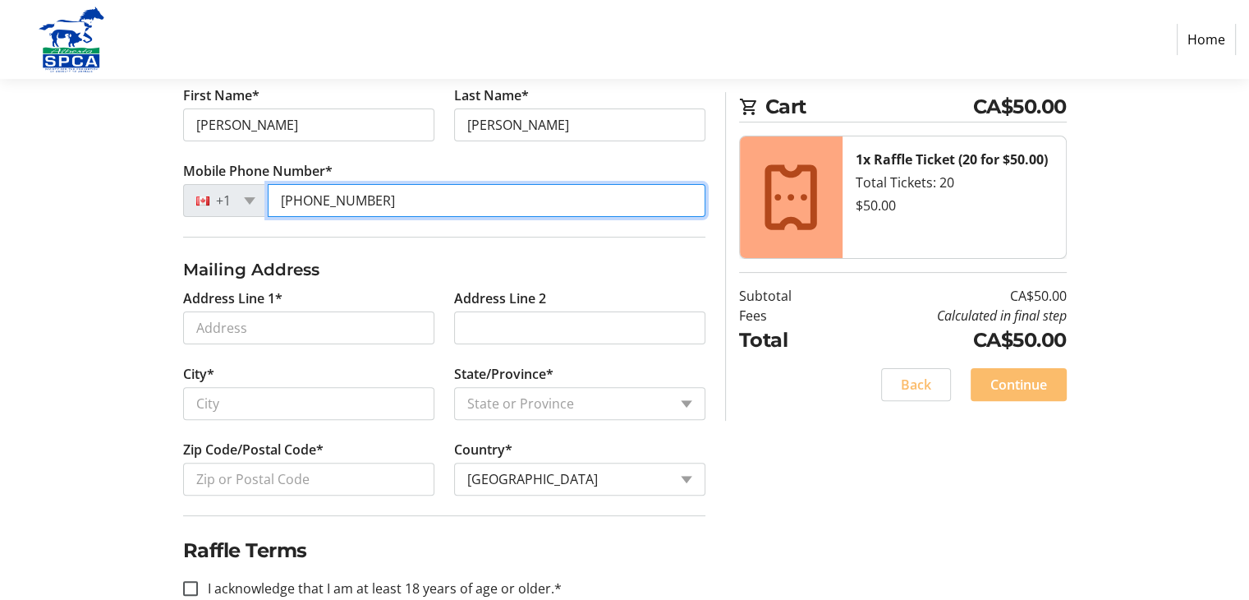
scroll to position [411, 0]
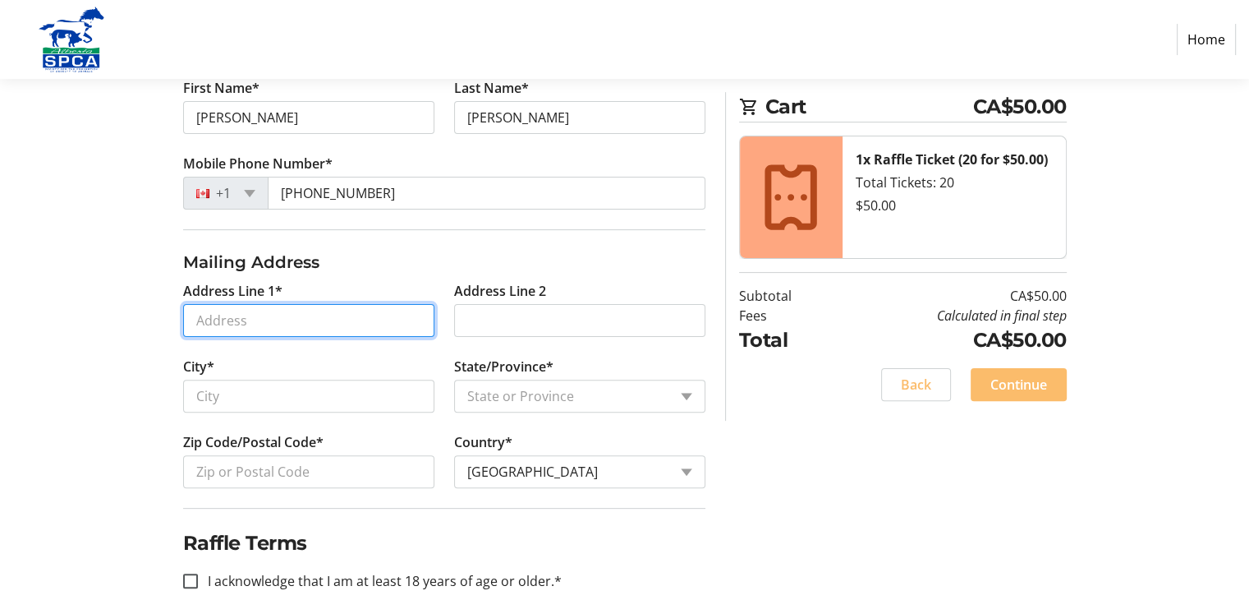
click at [200, 318] on input "Address Line 1*" at bounding box center [308, 320] width 251 height 33
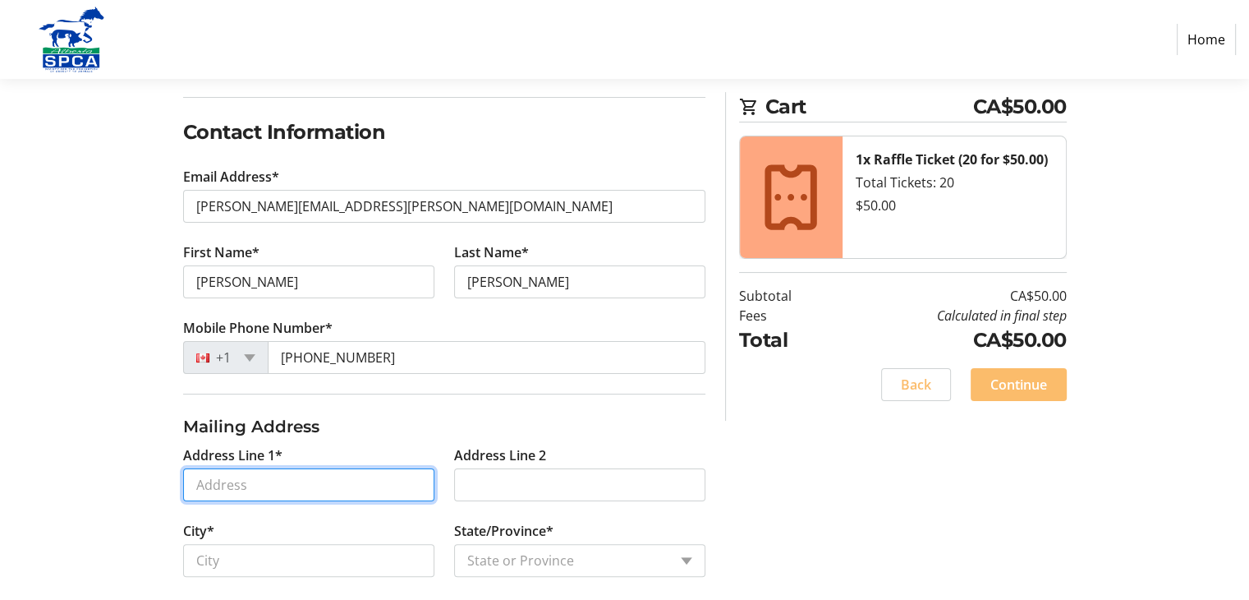
scroll to position [0, 0]
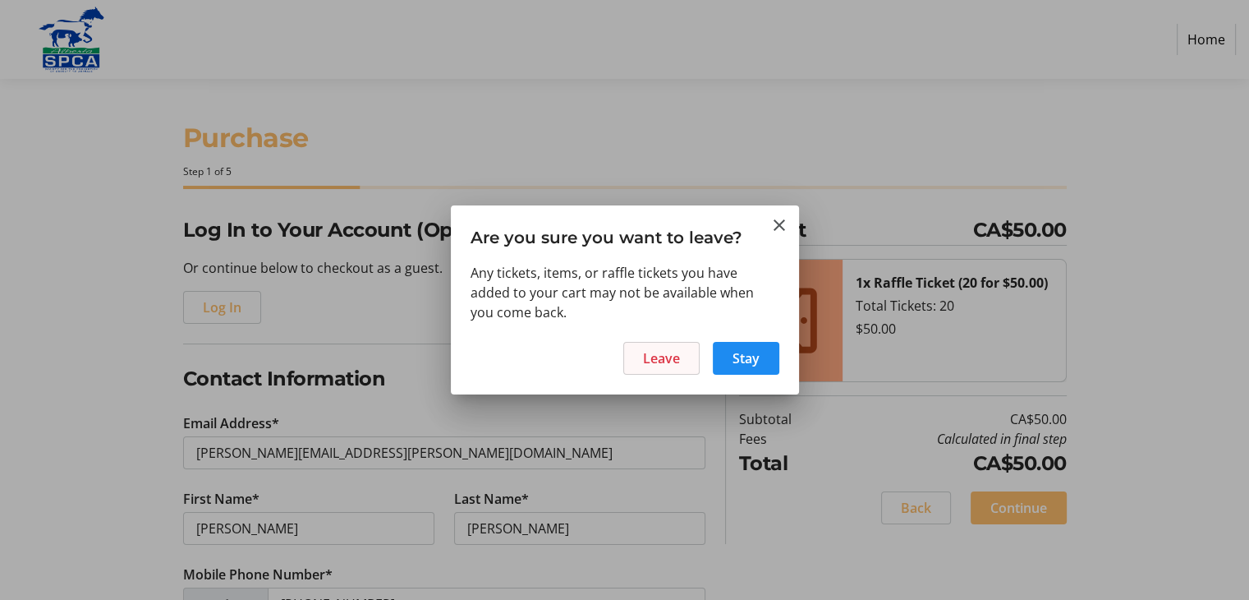
click at [669, 355] on span "Leave" at bounding box center [661, 358] width 37 height 20
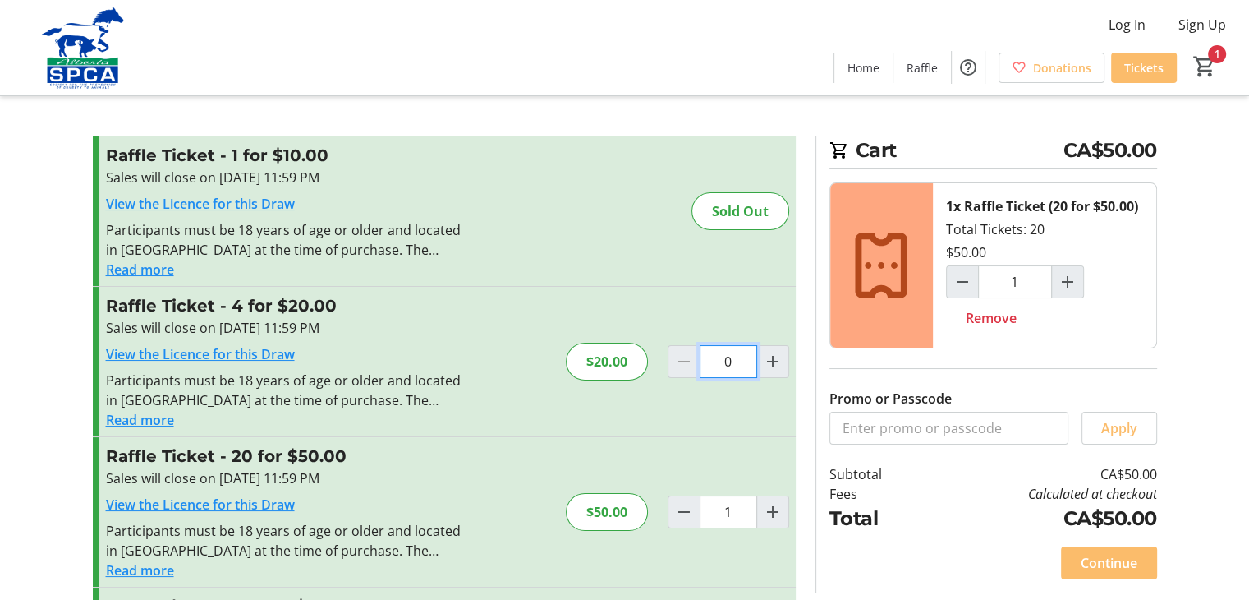
click at [730, 364] on input "0" at bounding box center [728, 361] width 57 height 33
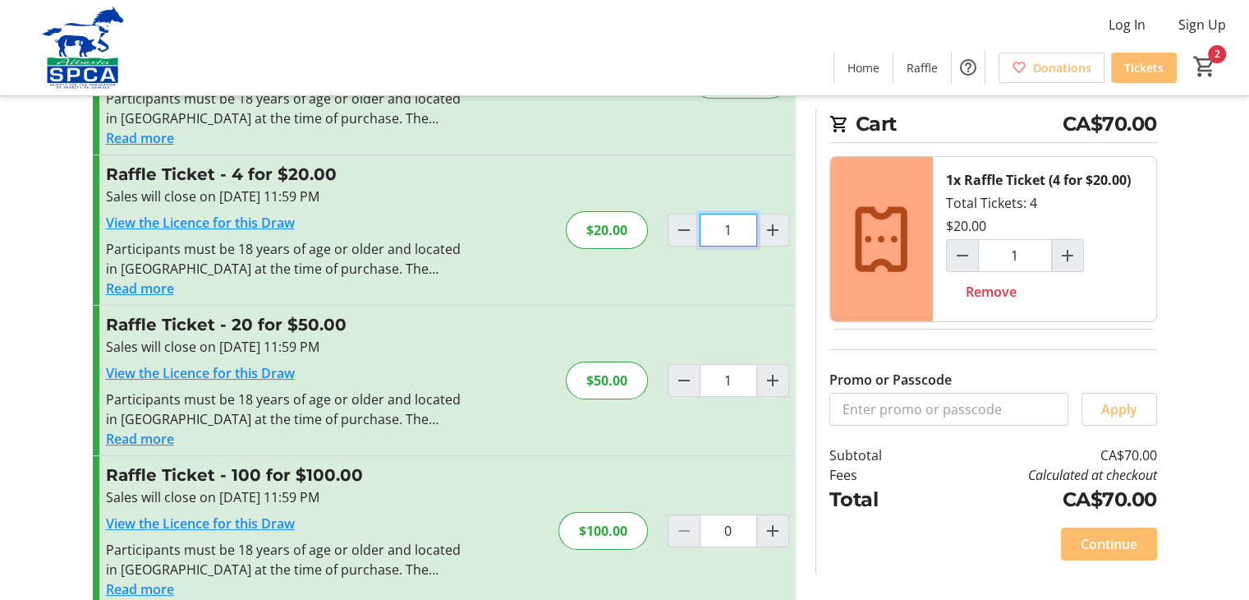
scroll to position [156, 0]
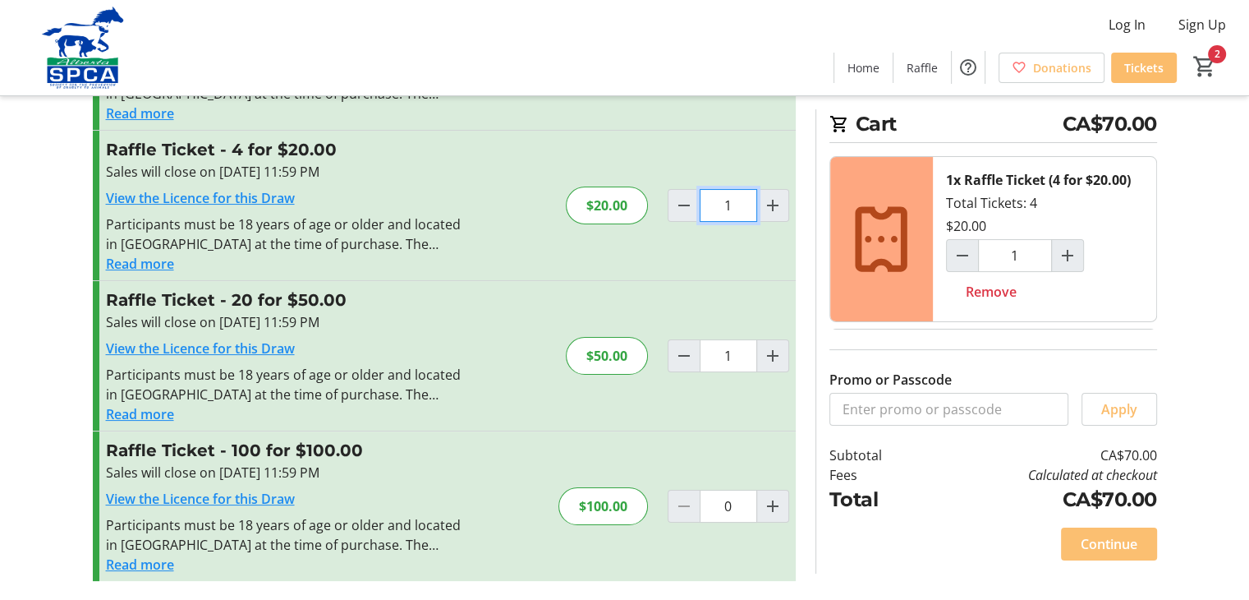
type input "1"
click at [1129, 536] on span "Continue" at bounding box center [1109, 544] width 57 height 20
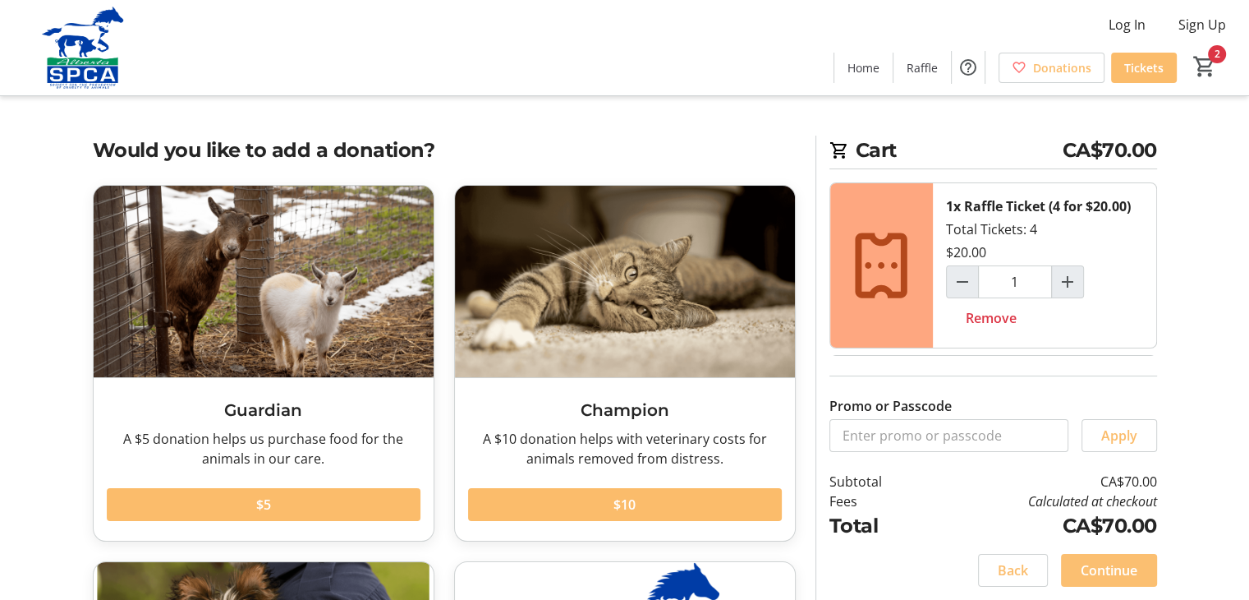
click at [1114, 570] on span "Continue" at bounding box center [1109, 570] width 57 height 20
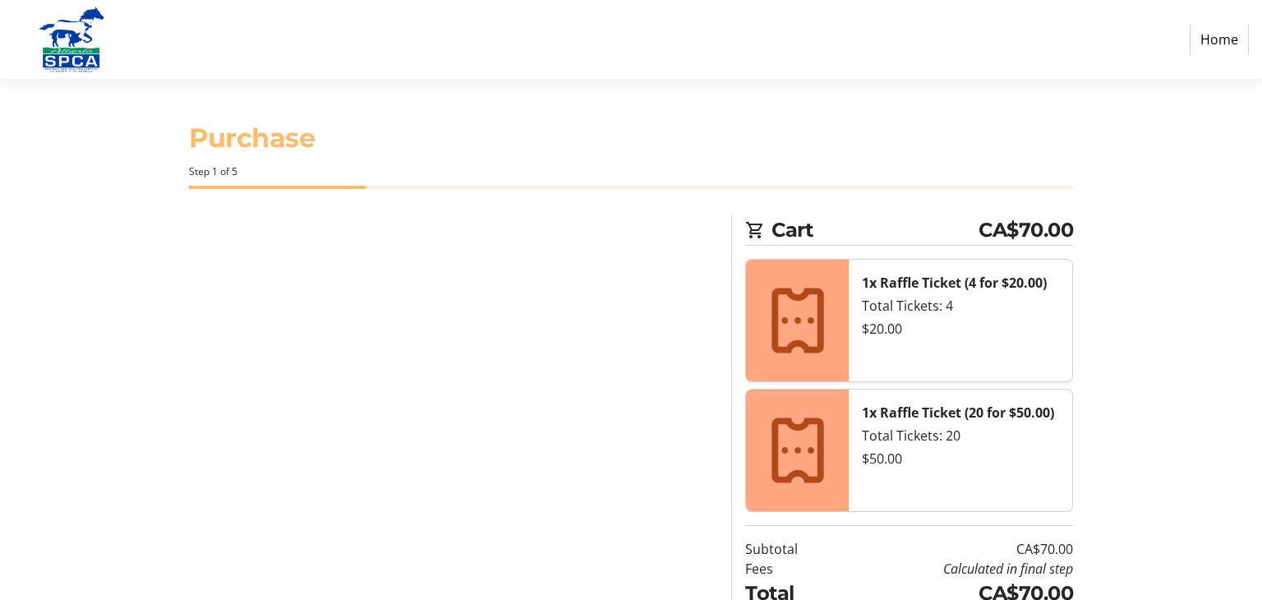
select select "CA"
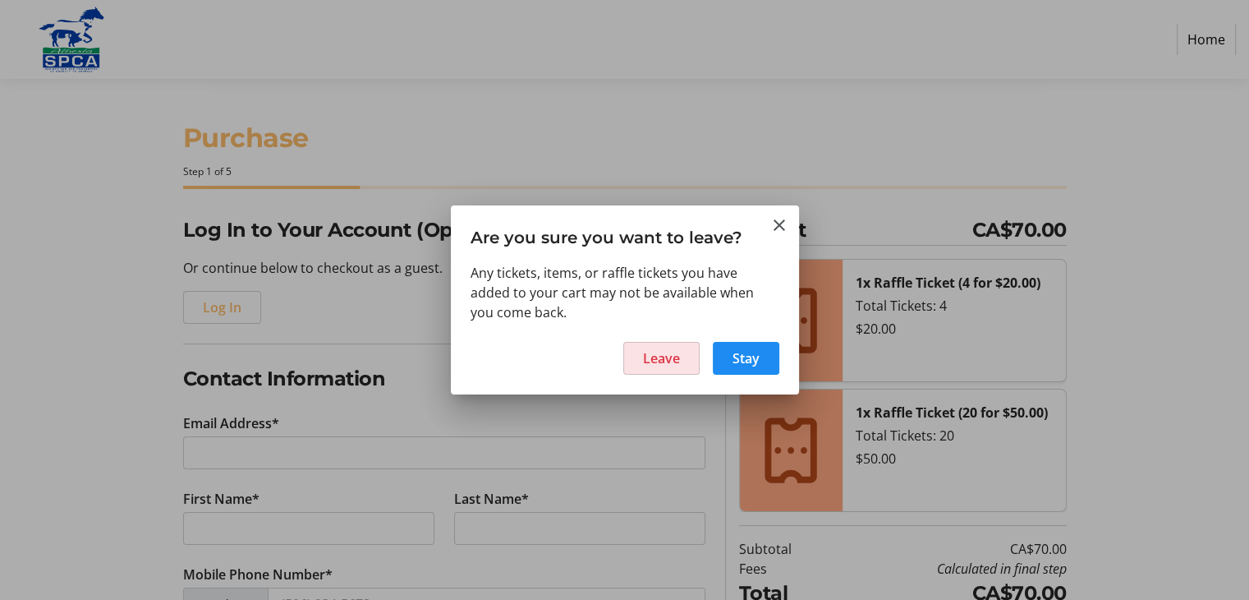
click at [672, 364] on span "Leave" at bounding box center [661, 358] width 37 height 20
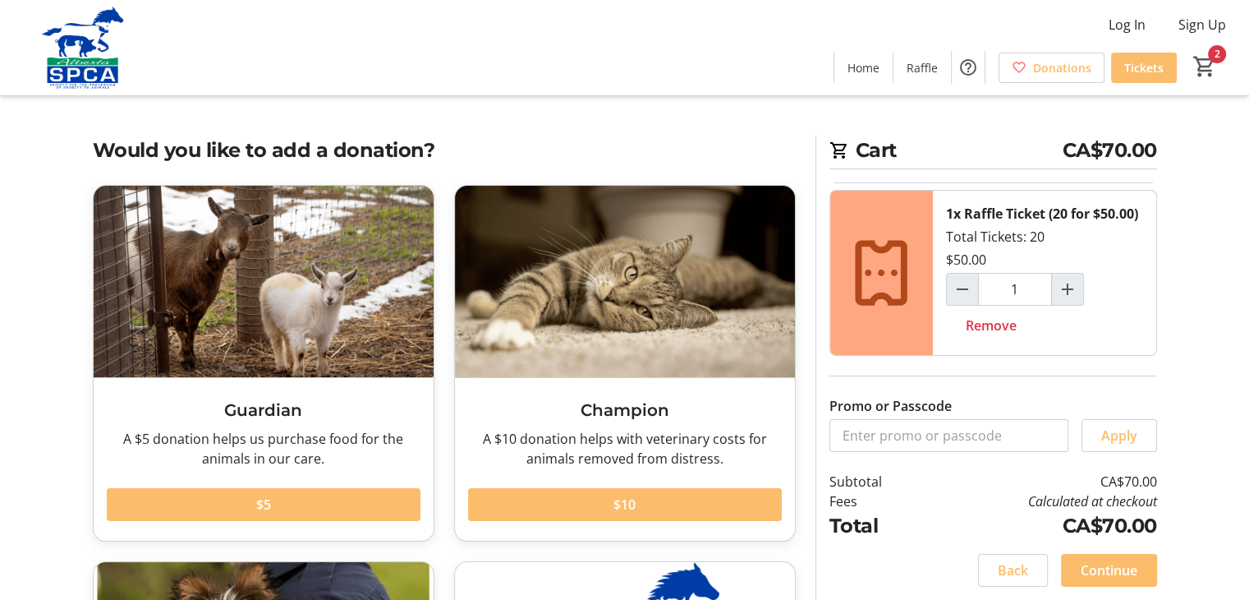
scroll to position [202, 0]
click at [1007, 324] on span "Remove" at bounding box center [991, 325] width 51 height 20
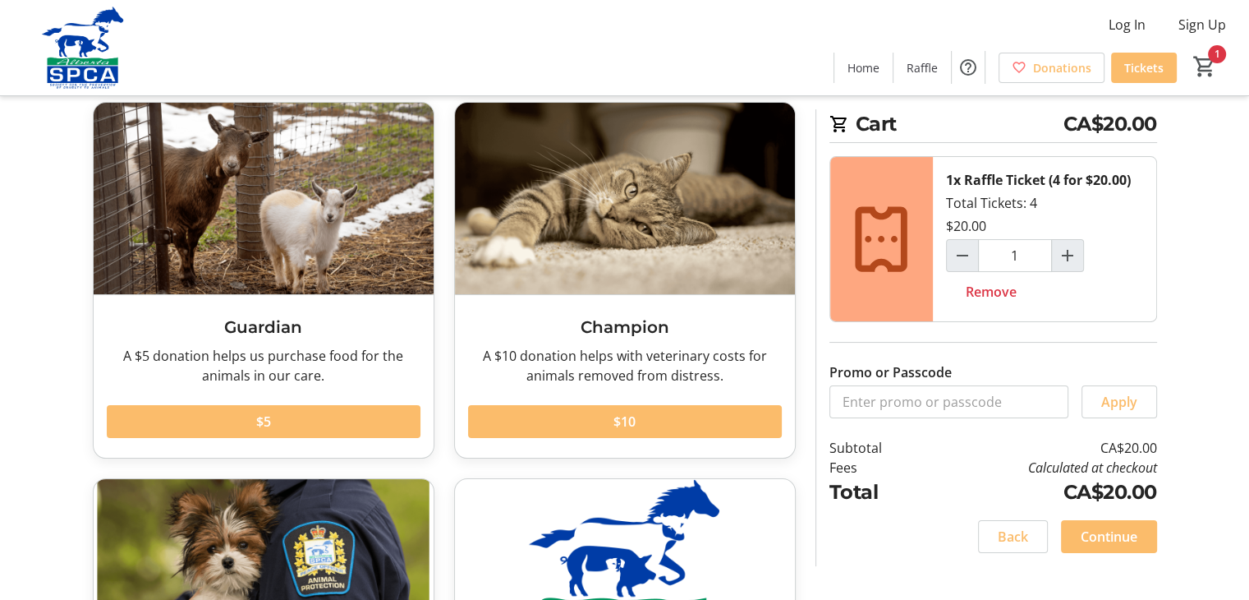
scroll to position [164, 0]
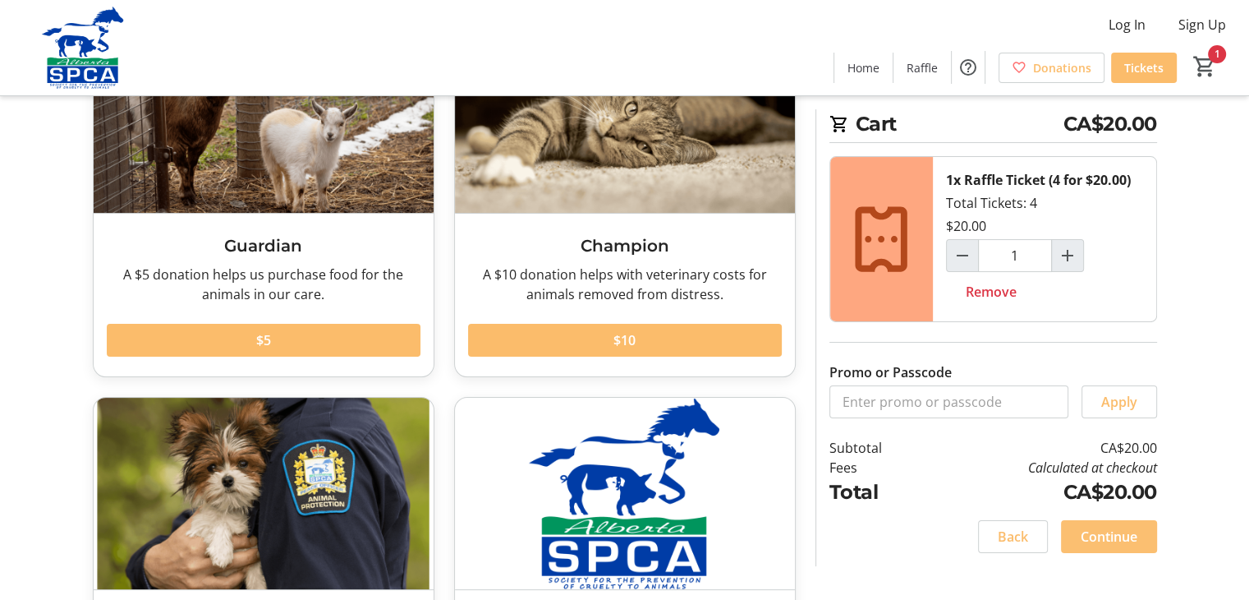
click at [1111, 533] on span "Continue" at bounding box center [1109, 537] width 57 height 20
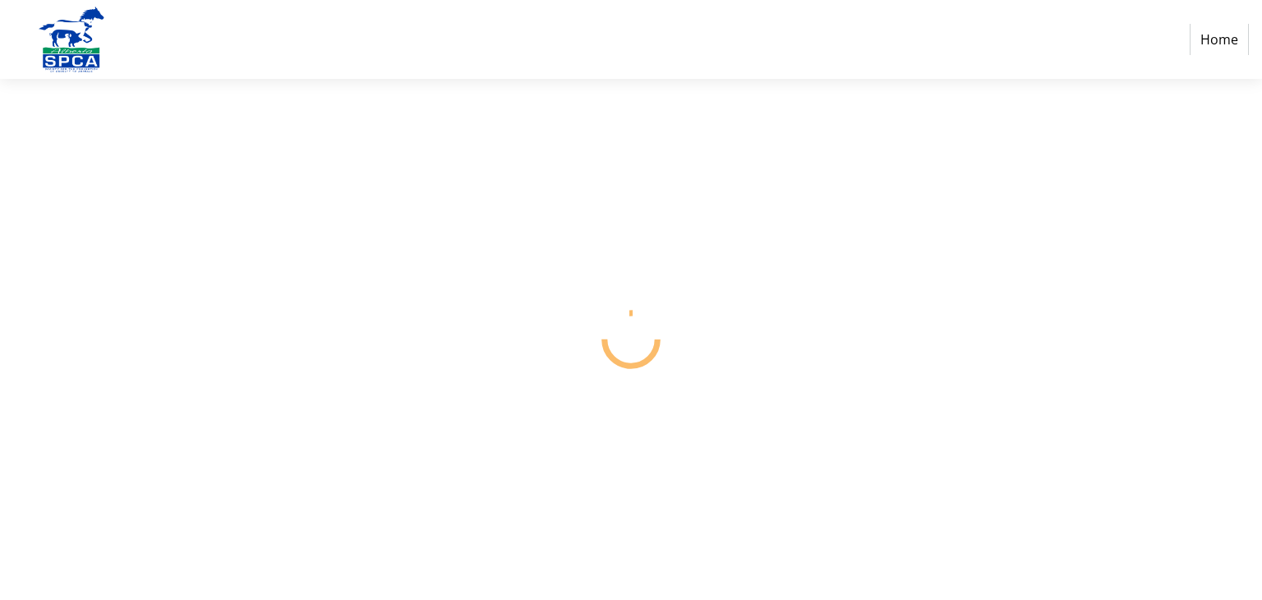
select select "CA"
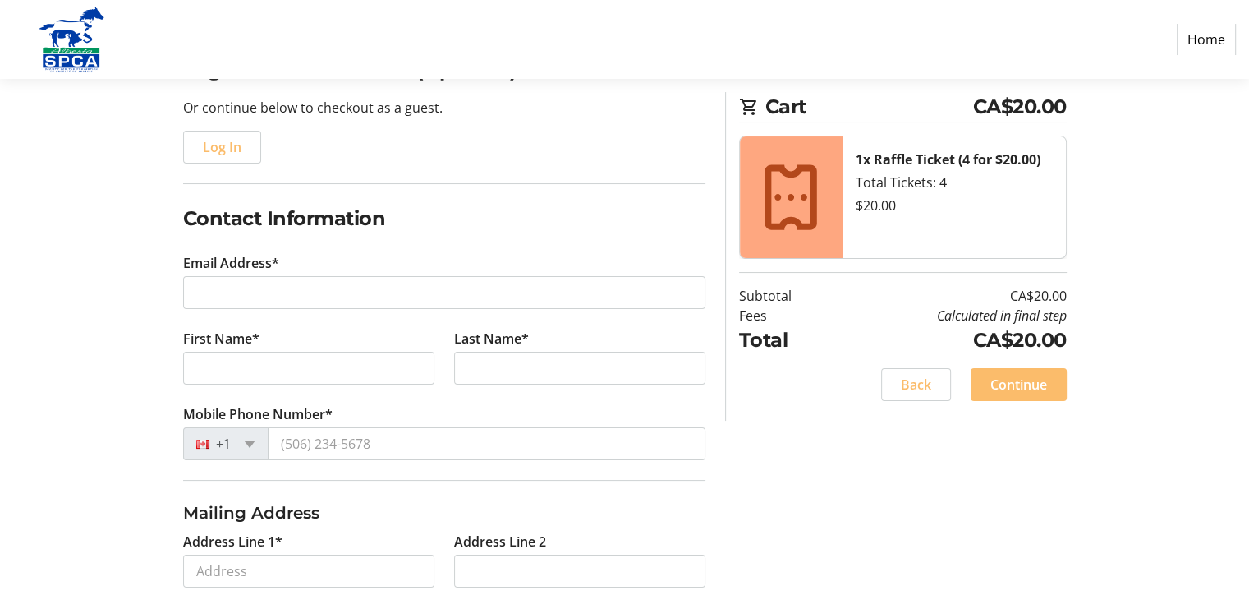
scroll to position [164, 0]
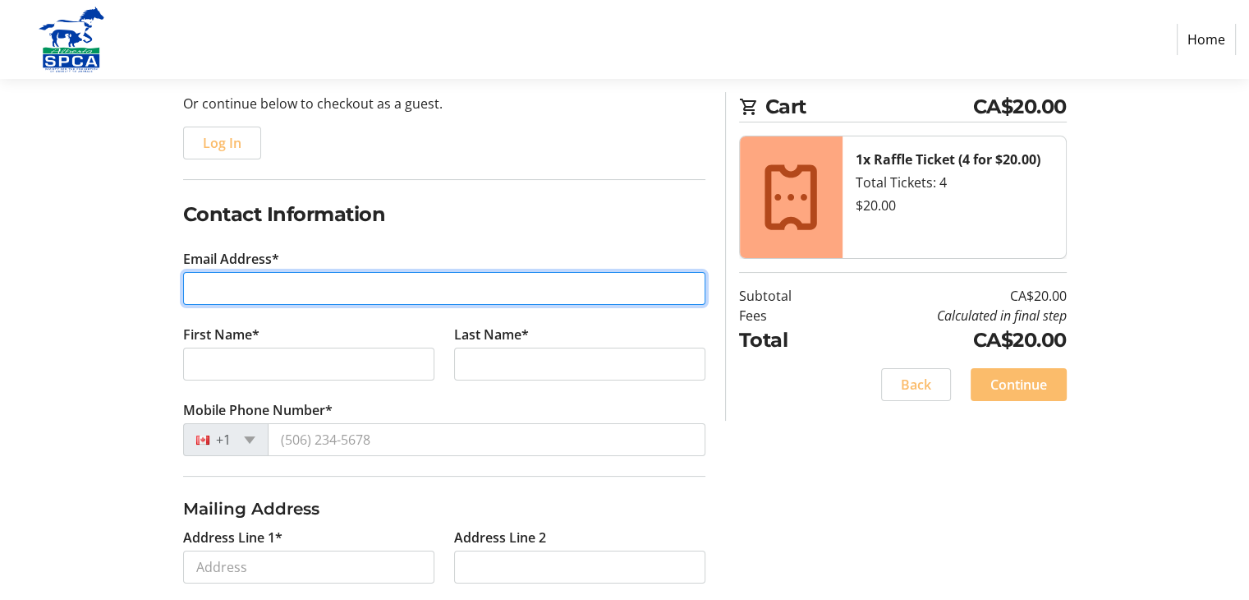
click at [228, 280] on input "Email Address*" at bounding box center [444, 288] width 522 height 33
type input "[PERSON_NAME][EMAIL_ADDRESS][PERSON_NAME][DOMAIN_NAME]"
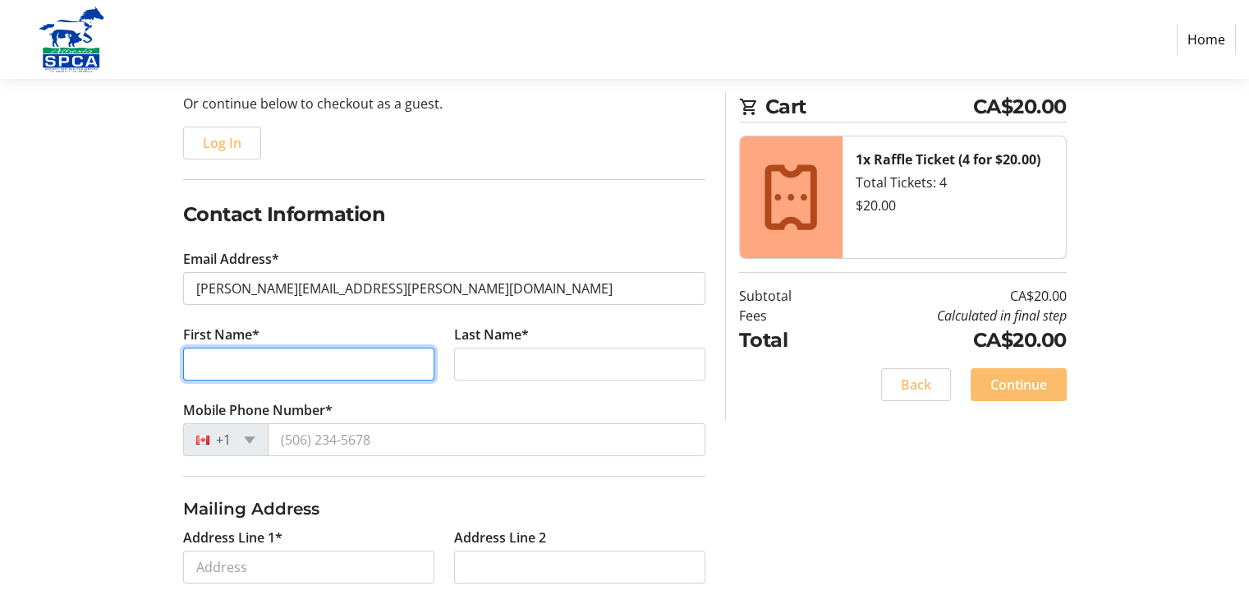
drag, startPoint x: 296, startPoint y: 362, endPoint x: 312, endPoint y: 379, distance: 23.2
click at [296, 362] on input "First Name*" at bounding box center [308, 363] width 251 height 33
type input "[PERSON_NAME]"
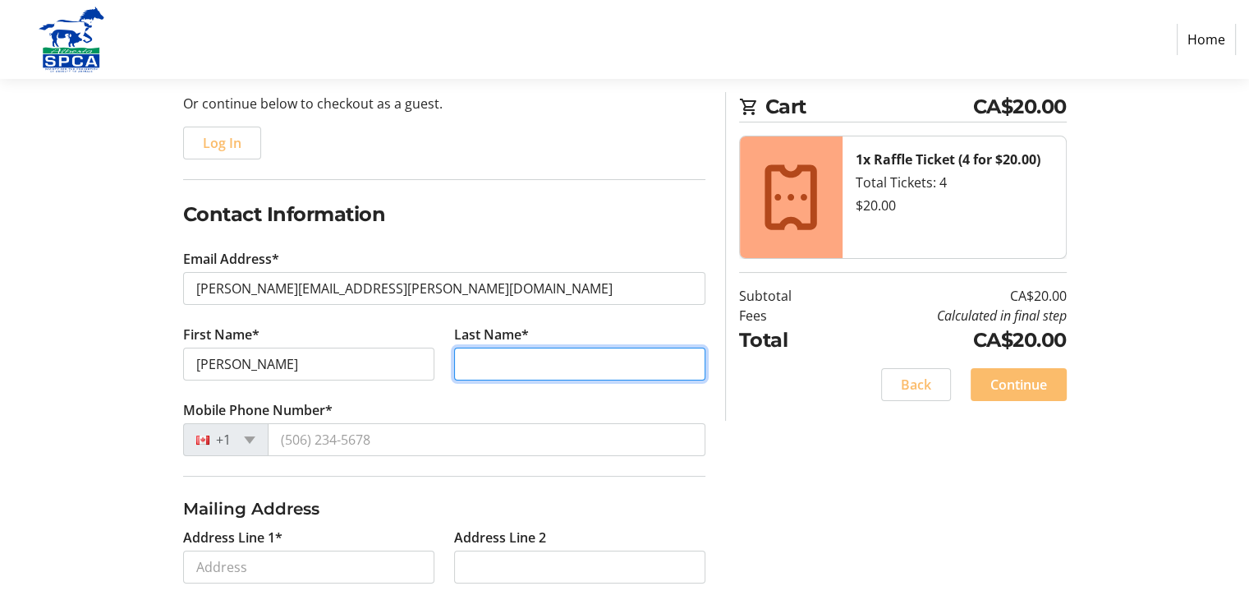
click at [490, 366] on input "Last Name*" at bounding box center [579, 363] width 251 height 33
type input "[PERSON_NAME]"
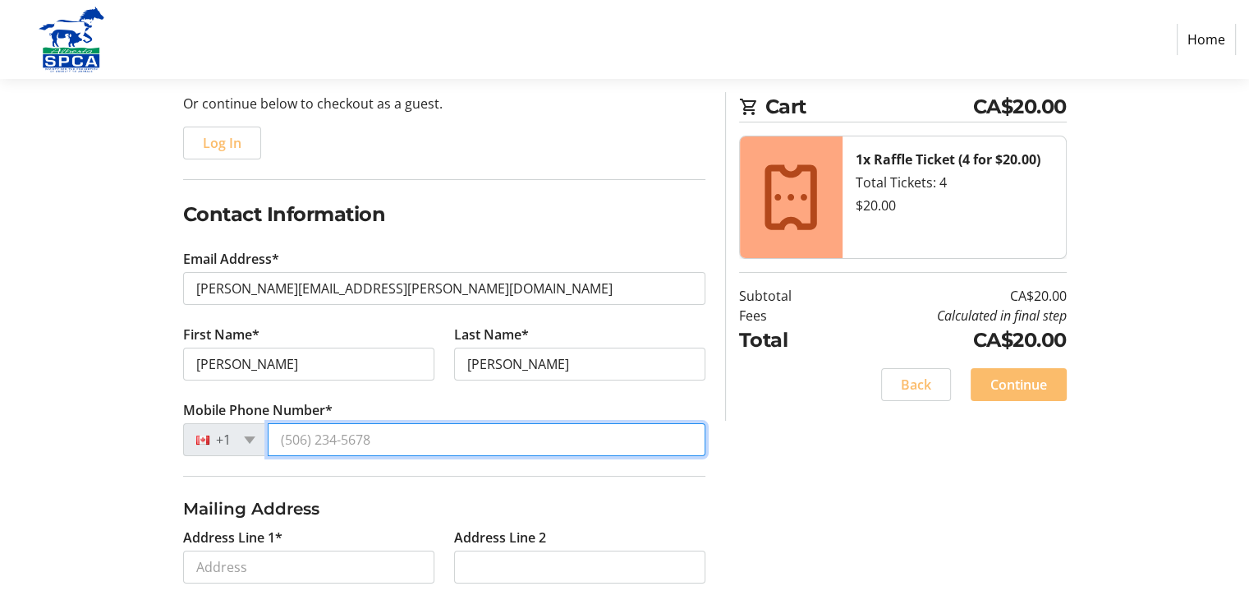
drag, startPoint x: 338, startPoint y: 431, endPoint x: 342, endPoint y: 439, distance: 8.8
click at [338, 431] on input "Mobile Phone Number*" at bounding box center [487, 439] width 438 height 33
type input "[PHONE_NUMBER]"
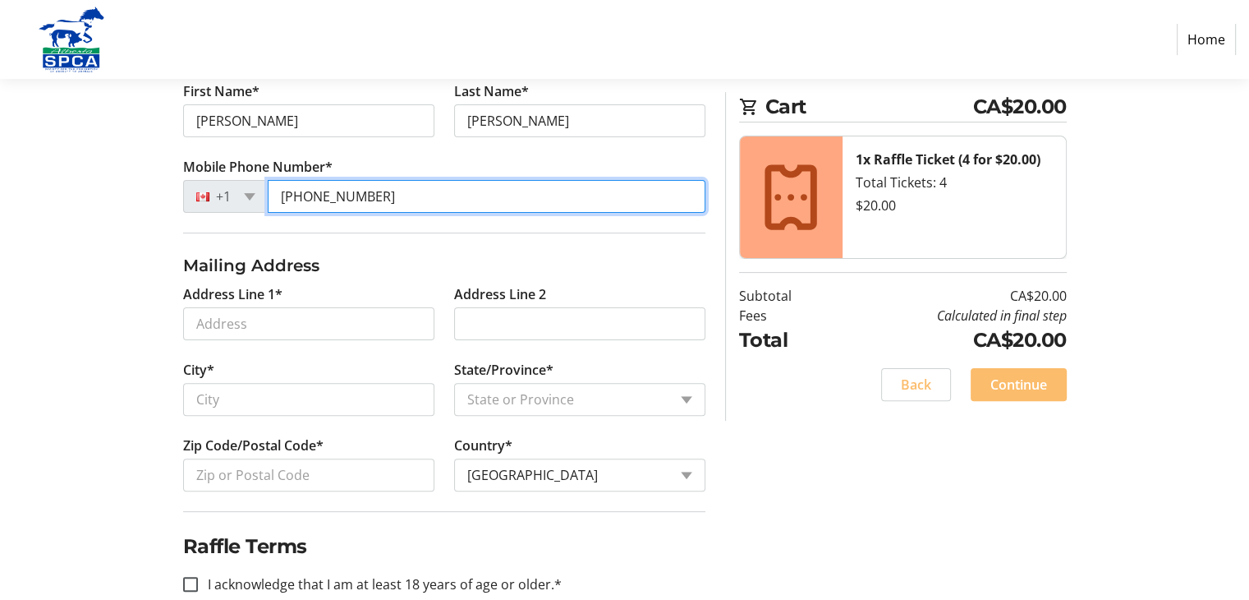
scroll to position [411, 0]
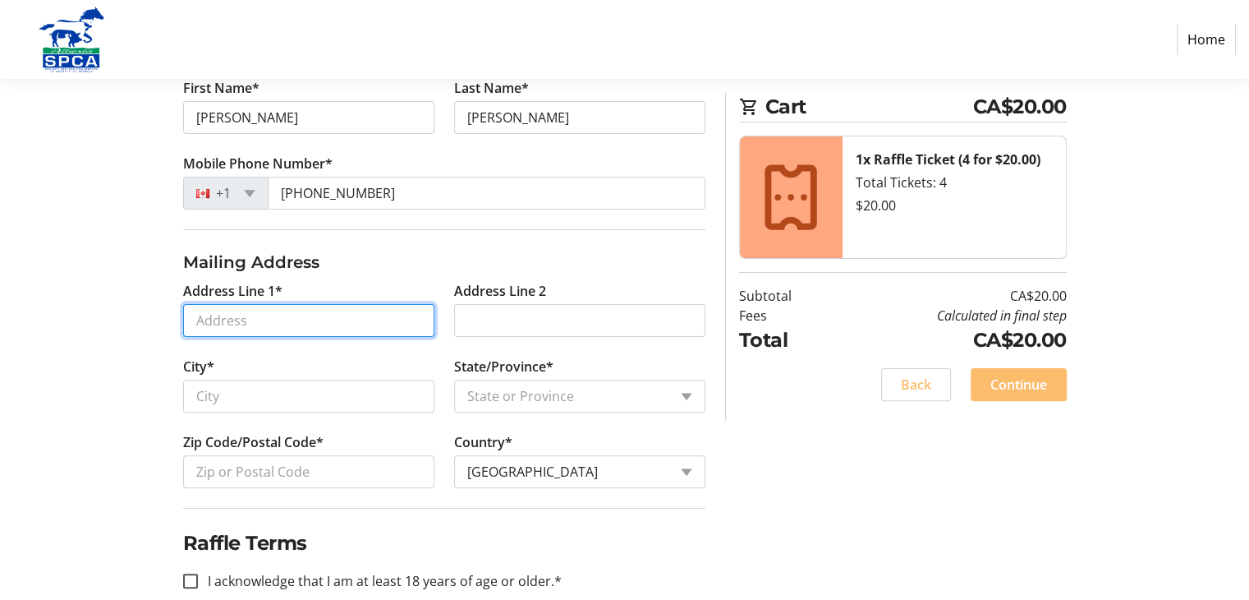
click at [206, 320] on input "Address Line 1*" at bounding box center [308, 320] width 251 height 33
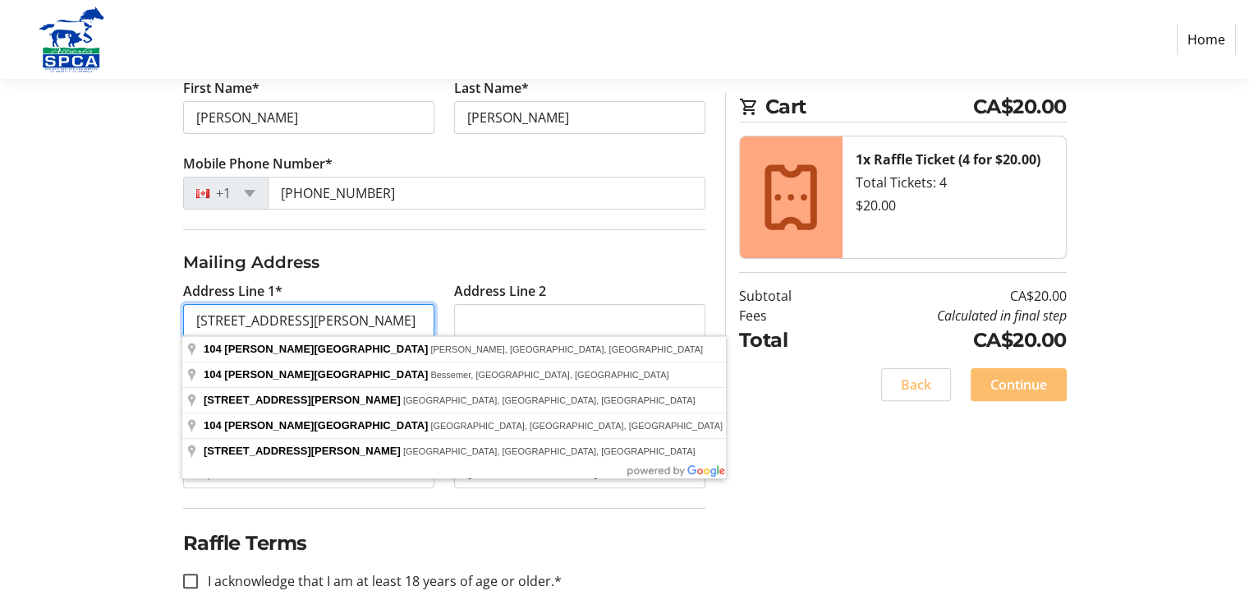
click at [231, 319] on input "104 woodward drive" at bounding box center [308, 320] width 251 height 33
click at [324, 319] on input "104 Woodward drive" at bounding box center [308, 320] width 251 height 33
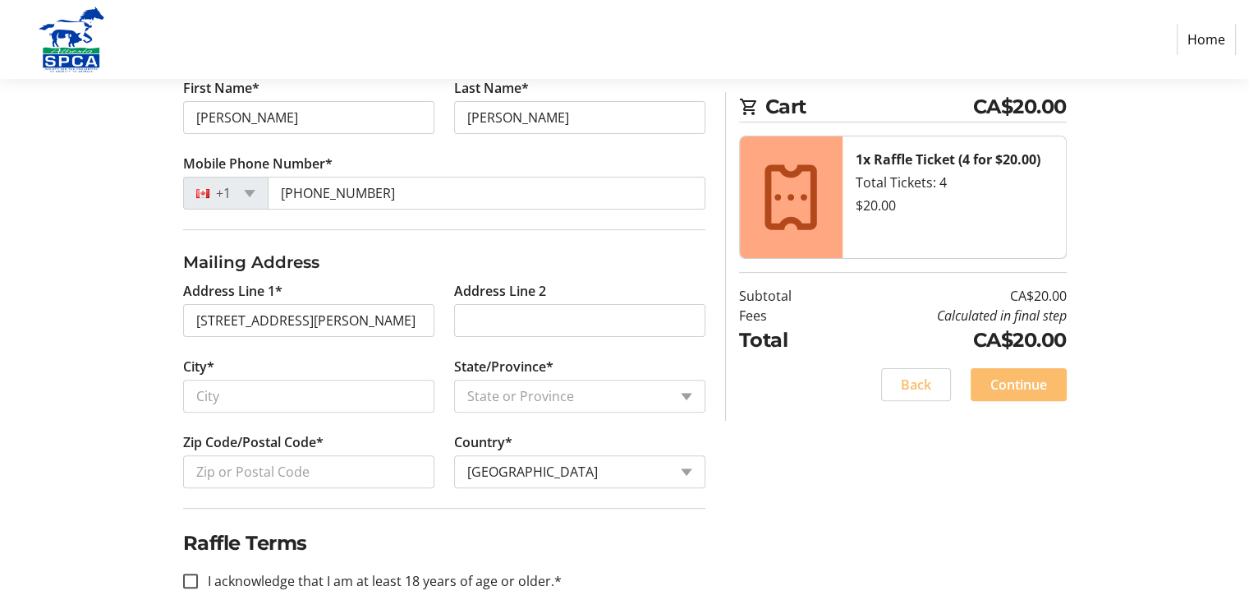
type input "[STREET_ADDRESS][PERSON_NAME]"
type input "Anzac"
select select "AB"
type input "T0P 1J0"
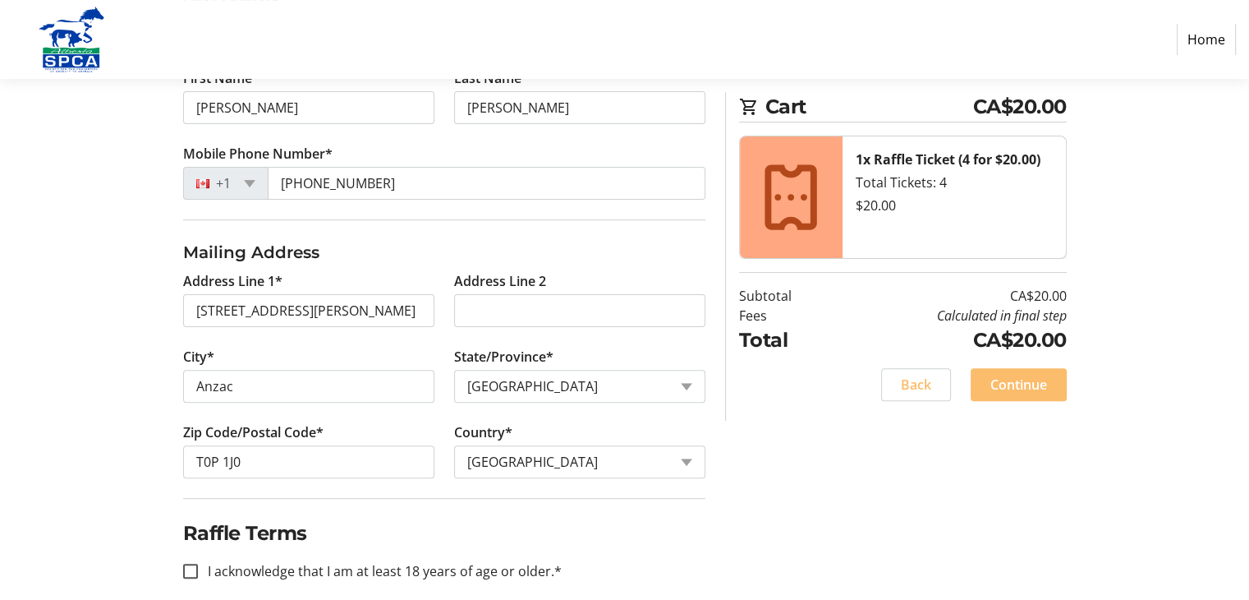
scroll to position [439, 0]
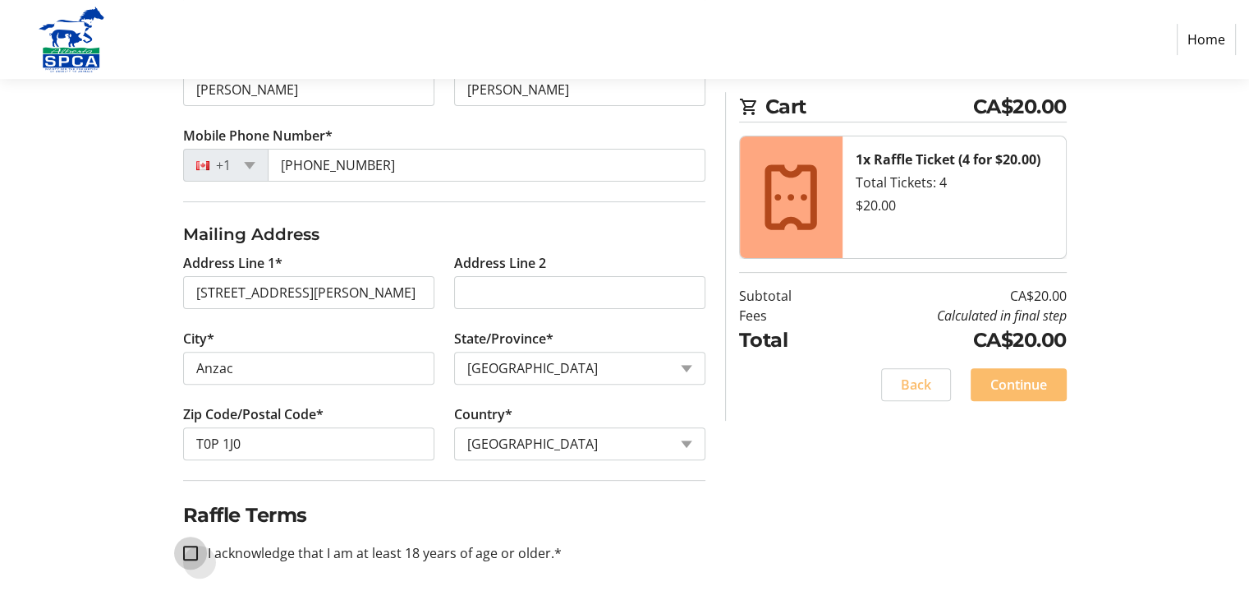
click at [191, 551] on input "I acknowledge that I am at least 18 years of age or older.*" at bounding box center [190, 552] width 15 height 15
checkbox input "true"
click at [1035, 384] on span "Continue" at bounding box center [1019, 385] width 57 height 20
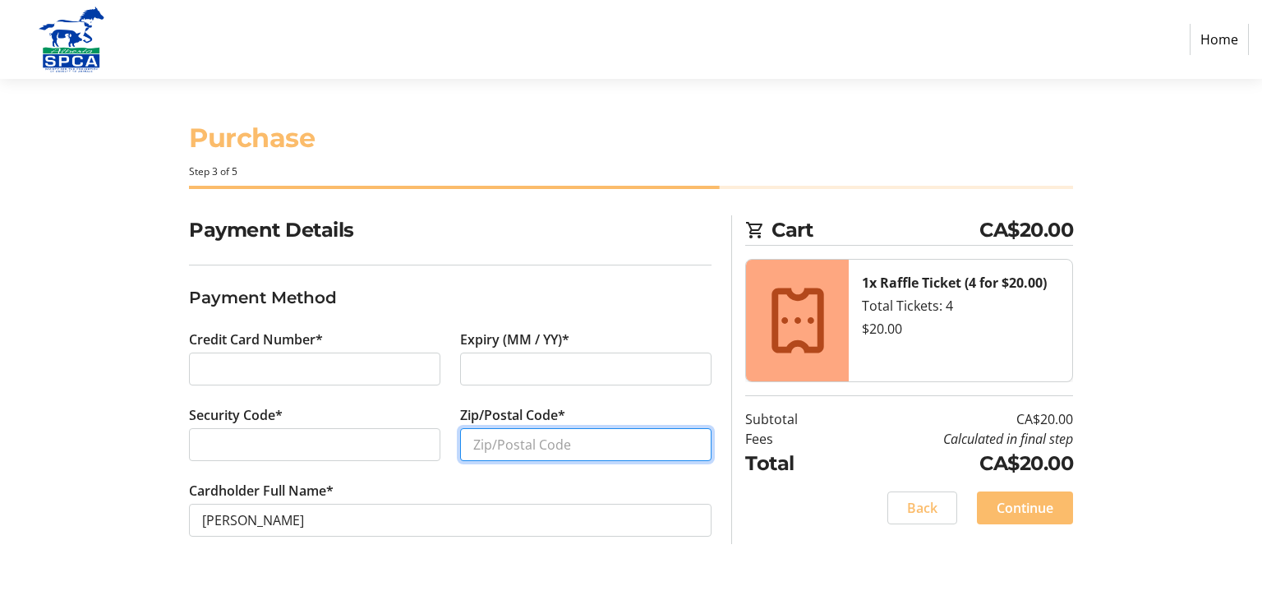
click at [490, 438] on input "Zip/Postal Code*" at bounding box center [585, 444] width 251 height 33
type input "T0P1J0"
click at [1015, 509] on span "Continue" at bounding box center [1024, 508] width 57 height 20
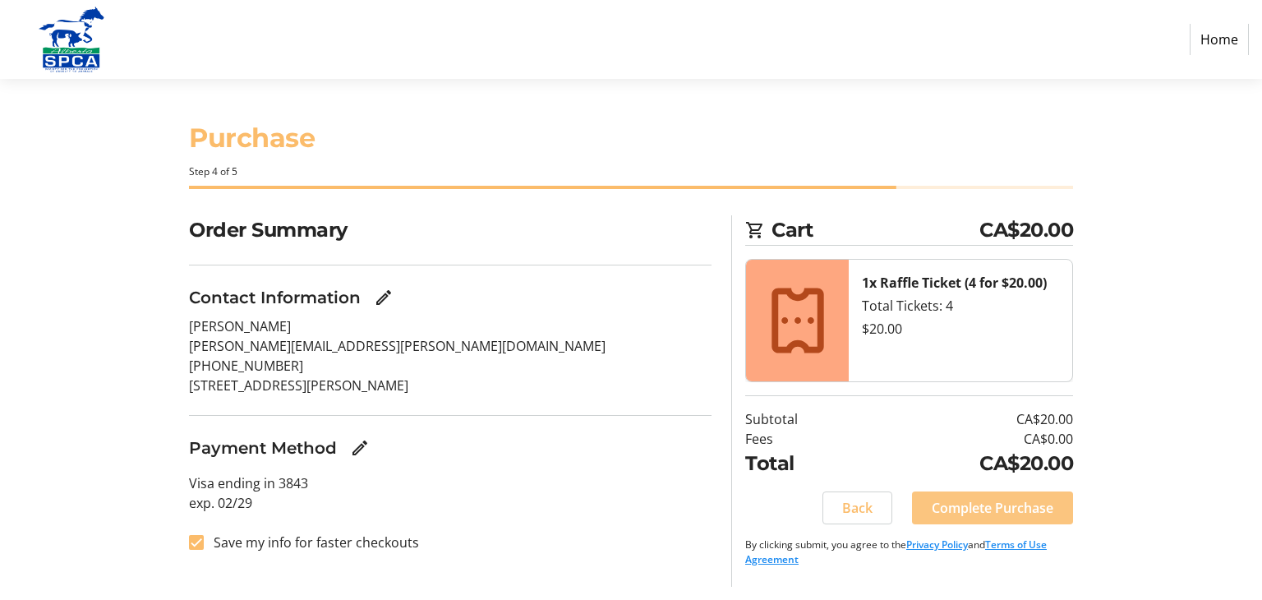
click at [964, 507] on span "Complete Purchase" at bounding box center [992, 508] width 122 height 20
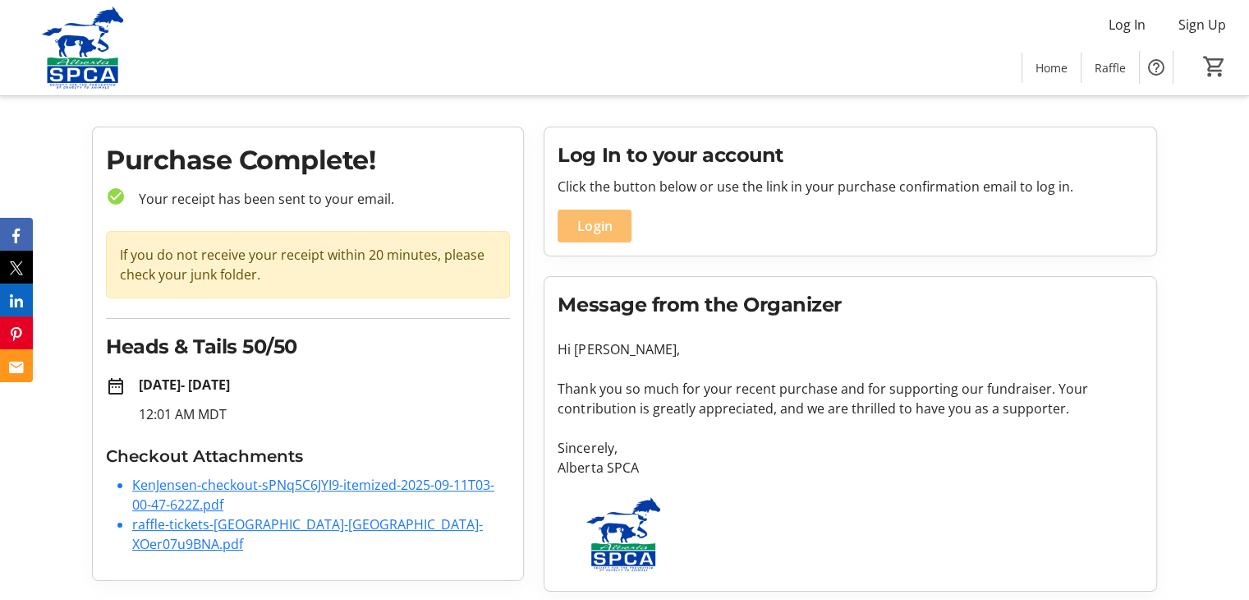
scroll to position [27, 0]
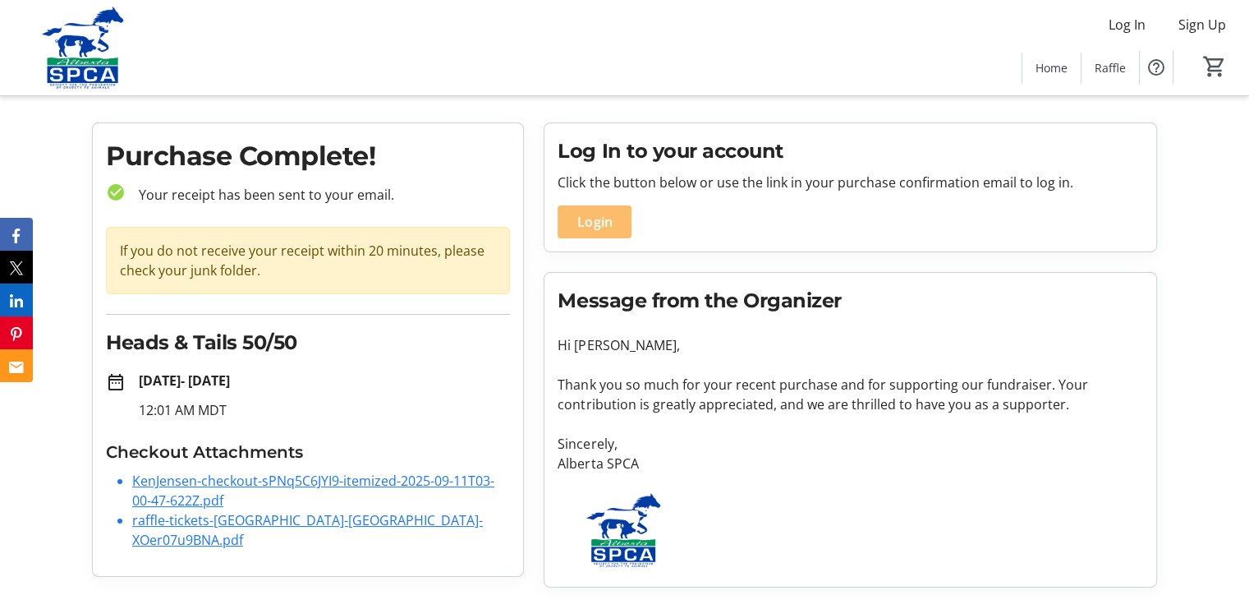
click at [228, 483] on link "KenJensen-checkout-sPNq5C6JYI9-itemized-2025-09-11T03-00-47-622Z.pdf" at bounding box center [313, 490] width 362 height 38
click at [227, 483] on link "KenJensen-checkout-sPNq5C6JYI9-itemized-2025-09-11T03-00-47-622Z.pdf" at bounding box center [313, 490] width 362 height 38
click at [186, 522] on link "raffle-tickets-alberta-spca-XOer07u9BNA.pdf" at bounding box center [307, 530] width 351 height 38
